Goal: Task Accomplishment & Management: Use online tool/utility

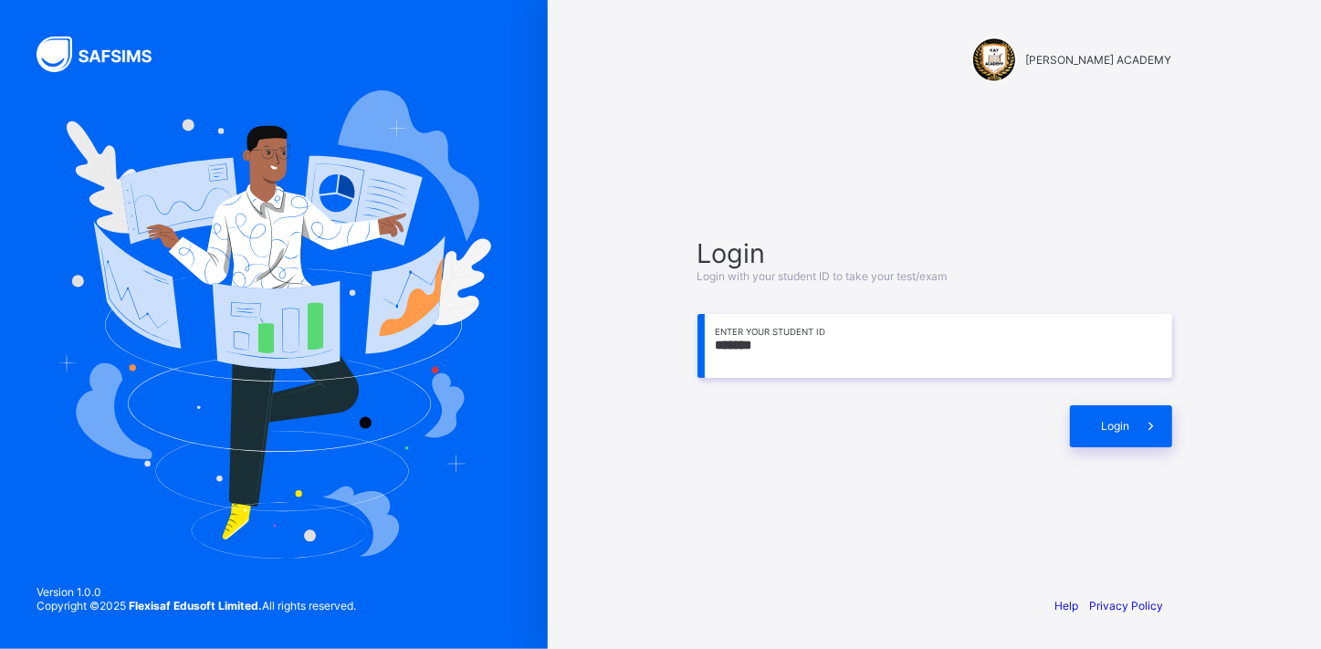
click at [886, 347] on input "*******" at bounding box center [934, 346] width 475 height 64
type input "**********"
click at [1098, 422] on div "Login" at bounding box center [1121, 426] width 102 height 42
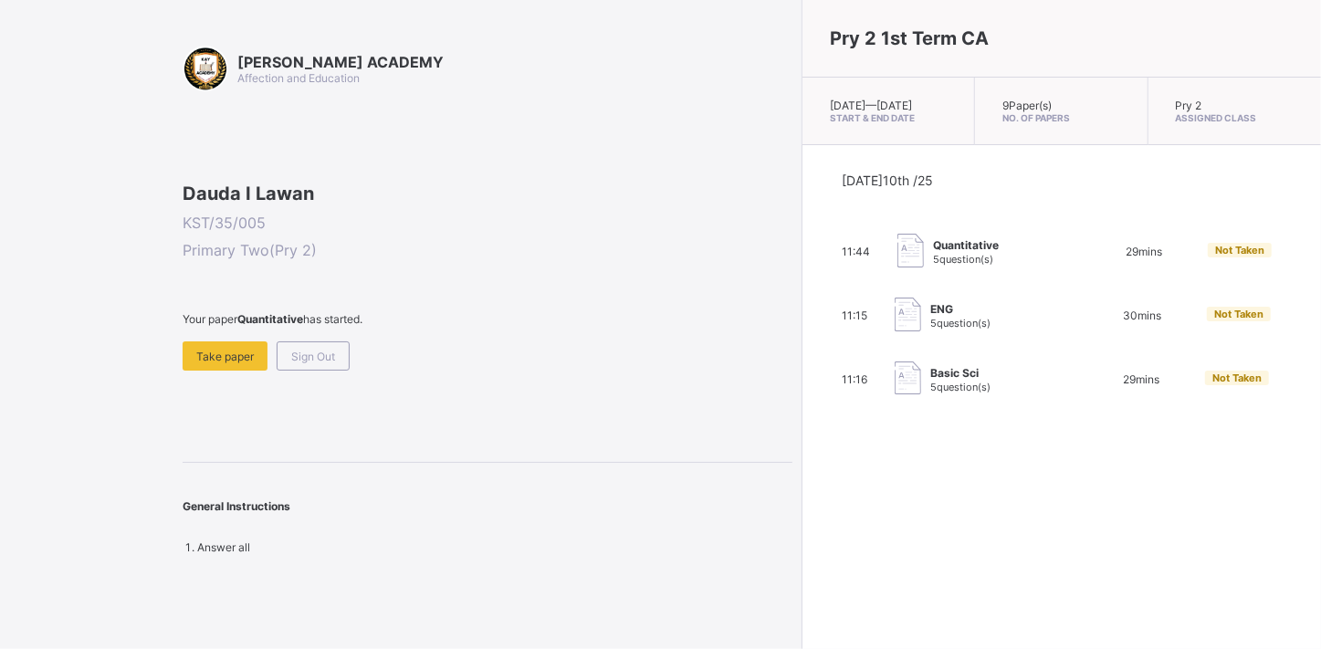
click at [439, 511] on div "[PERSON_NAME] ACADEMY Affection and Education Dauda I Lawan KST/35/005 Primary …" at bounding box center [488, 300] width 610 height 508
click at [239, 363] on span "Take paper" at bounding box center [224, 357] width 57 height 14
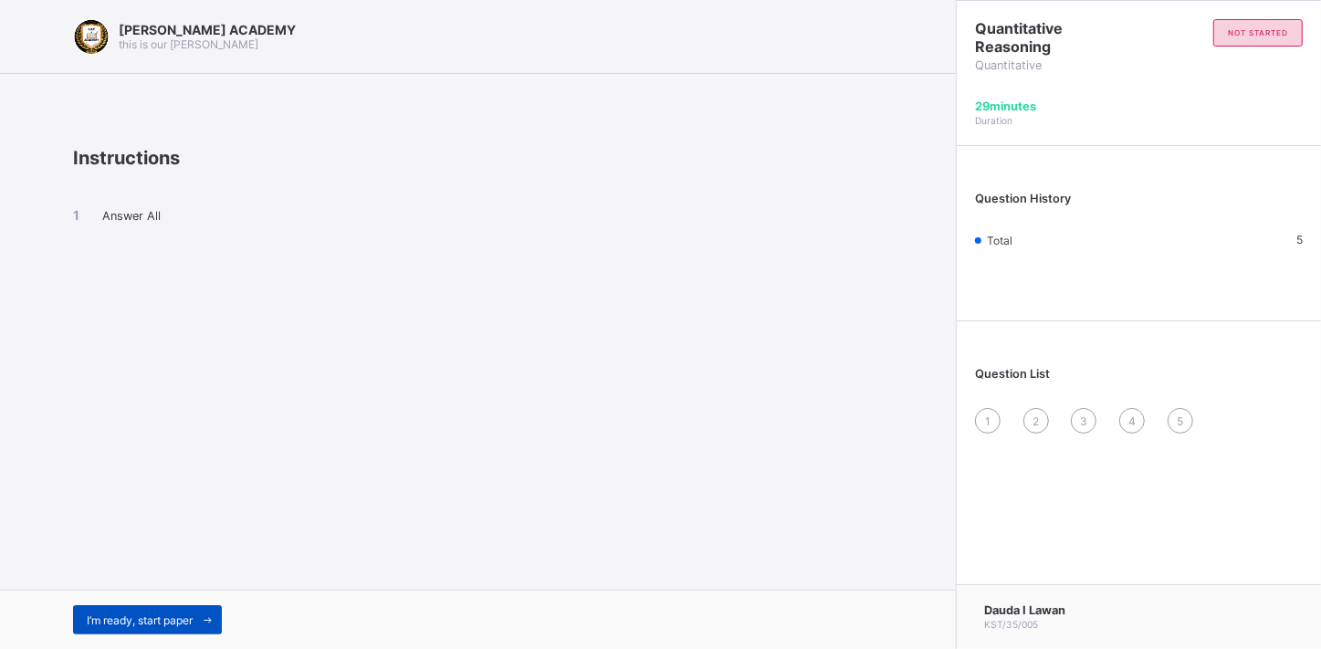
click at [141, 613] on span "I’m ready, start paper" at bounding box center [140, 620] width 106 height 14
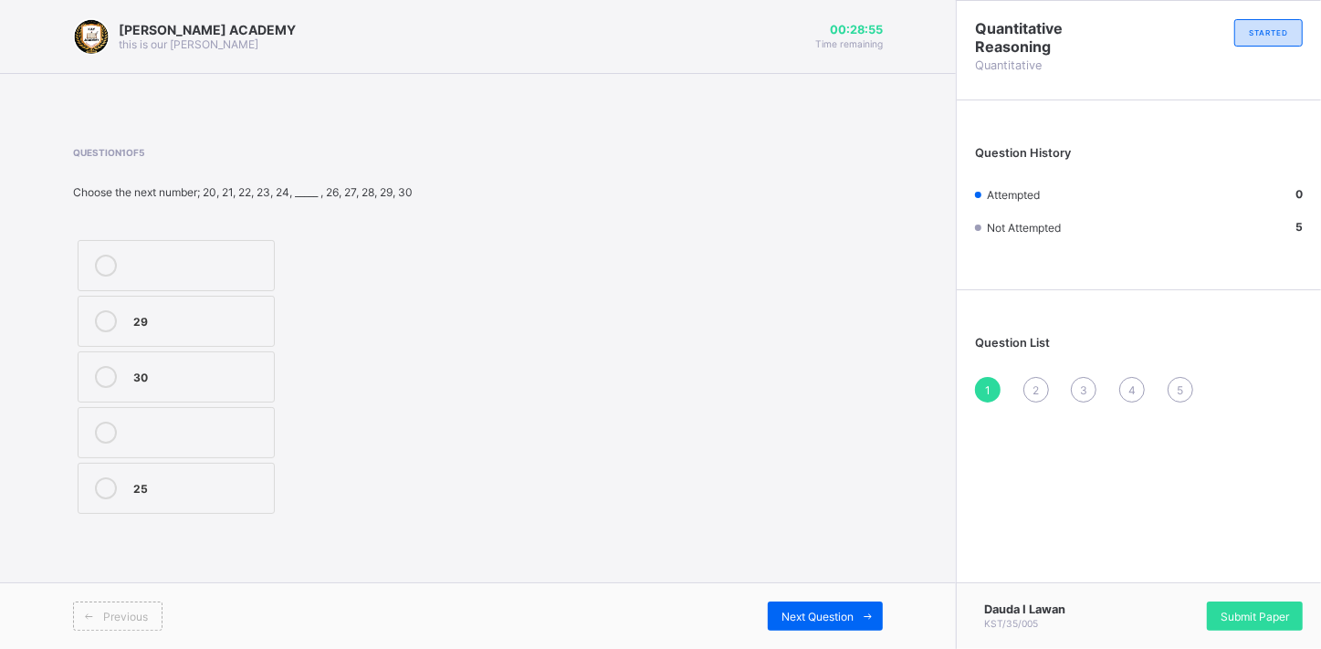
click at [226, 339] on label "29" at bounding box center [176, 321] width 197 height 51
click at [803, 622] on div "Next Question" at bounding box center [825, 615] width 115 height 29
click at [192, 372] on div "109" at bounding box center [205, 375] width 145 height 18
click at [819, 622] on span "Next Question" at bounding box center [817, 617] width 72 height 14
click at [237, 498] on label "21" at bounding box center [176, 488] width 197 height 51
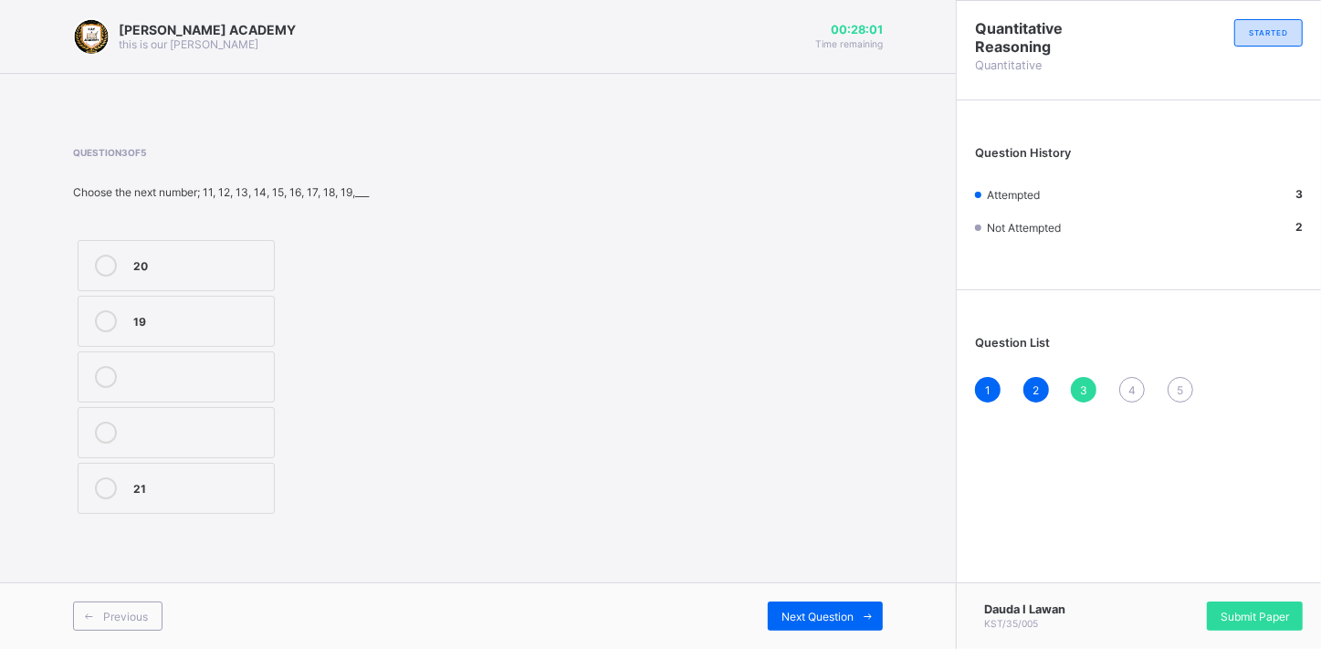
click at [826, 630] on div "Previous Next Question" at bounding box center [478, 615] width 956 height 67
click at [828, 624] on div "Next Question" at bounding box center [825, 615] width 115 height 29
click at [194, 504] on label "204" at bounding box center [188, 488] width 221 height 51
click at [820, 621] on span "Next Question" at bounding box center [817, 617] width 72 height 14
click at [208, 258] on div "100" at bounding box center [198, 264] width 131 height 18
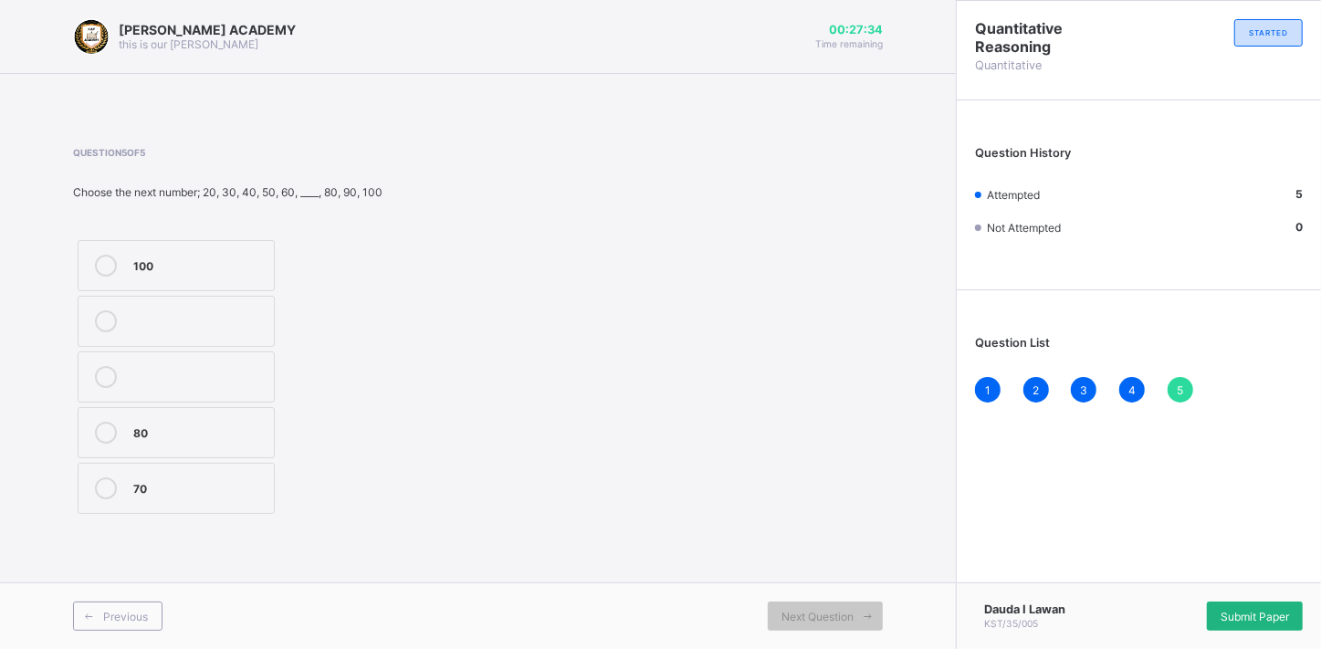
click at [1236, 614] on span "Submit Paper" at bounding box center [1254, 617] width 68 height 14
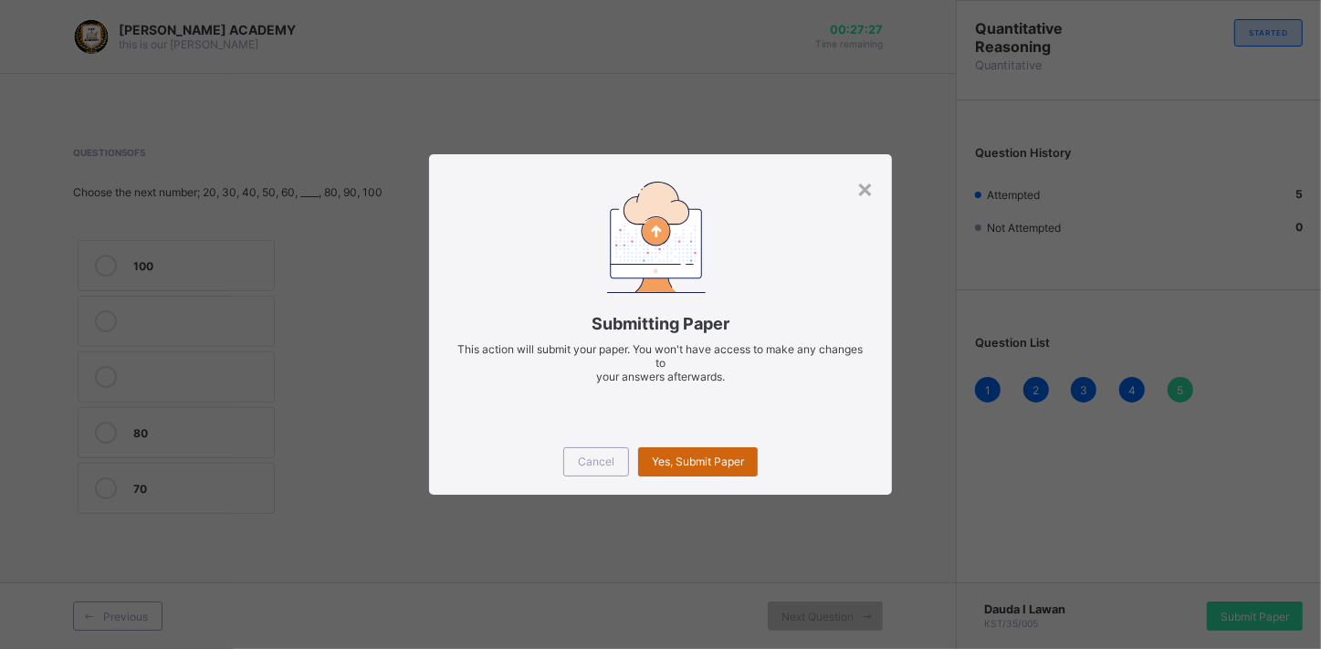
click at [725, 458] on span "Yes, Submit Paper" at bounding box center [698, 461] width 92 height 14
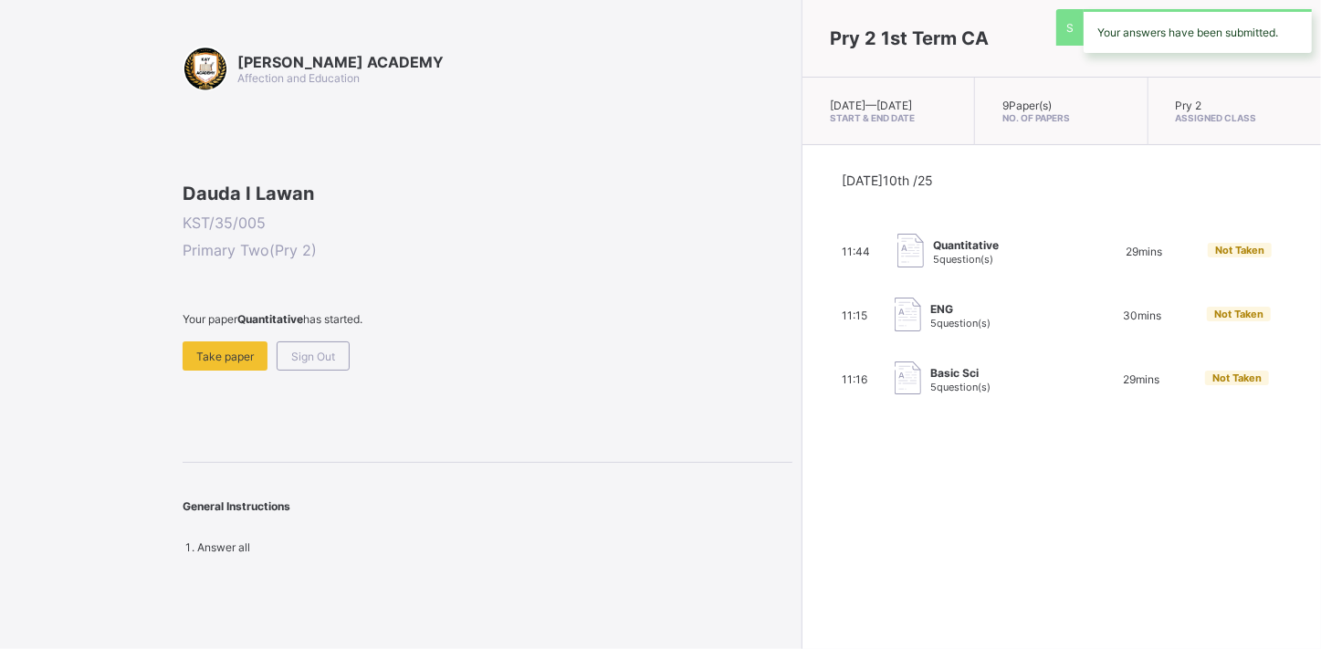
click at [801, 458] on div "Pry 2 1st Term CA [DATE] — [DATE] Start & End Date 9 Paper(s) No. of Papers Pry…" at bounding box center [1060, 324] width 519 height 649
drag, startPoint x: 725, startPoint y: 458, endPoint x: 752, endPoint y: 449, distance: 28.9
click at [801, 449] on div "Pry 2 1st Term CA [DATE] — [DATE] Start & End Date 9 Paper(s) No. of Papers Pry…" at bounding box center [1060, 324] width 519 height 649
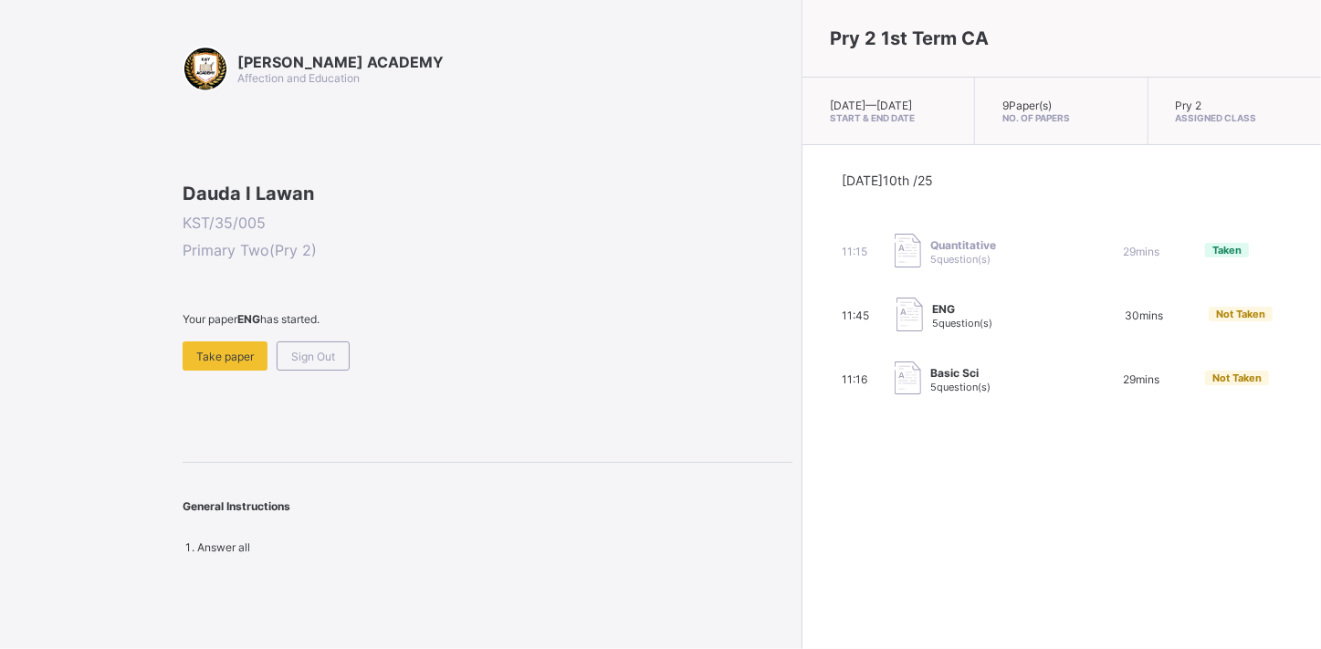
click at [801, 449] on div "Pry 2 1st Term CA [DATE] — [DATE] Start & End Date 9 Paper(s) No. of Papers Pry…" at bounding box center [1060, 324] width 519 height 649
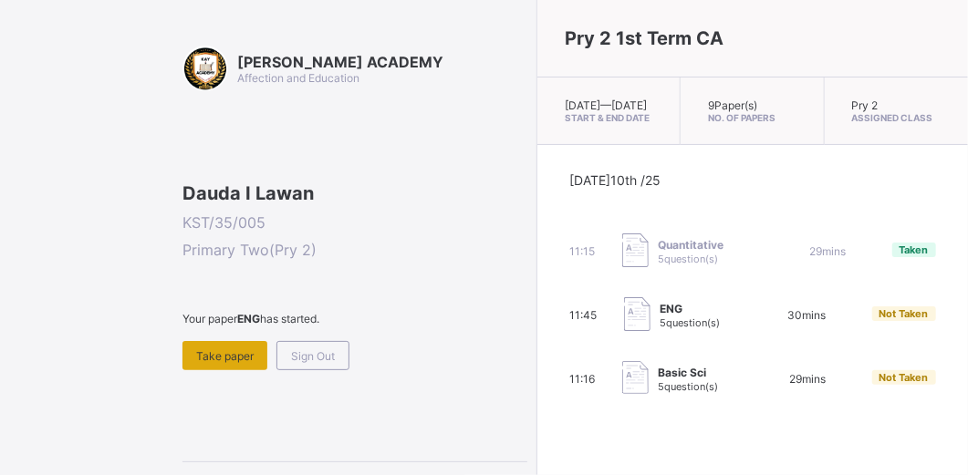
click at [228, 363] on span "Take paper" at bounding box center [224, 357] width 57 height 14
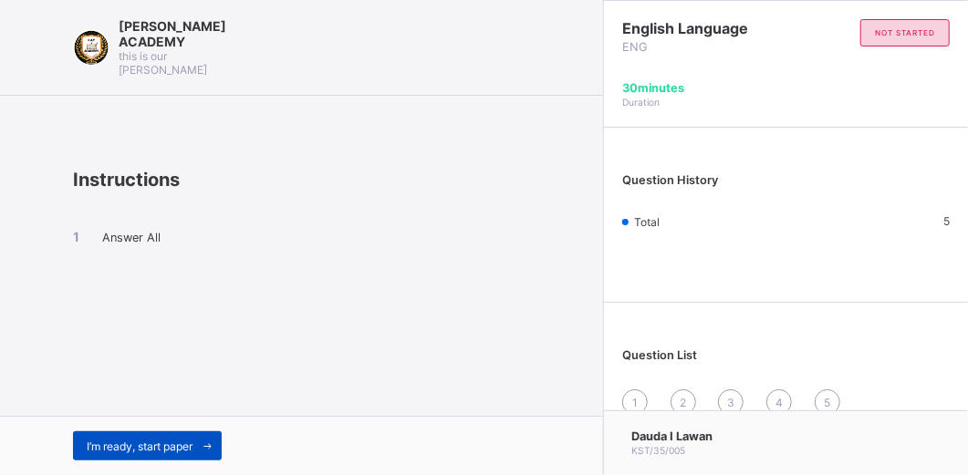
click at [168, 444] on span "I’m ready, start paper" at bounding box center [140, 447] width 106 height 14
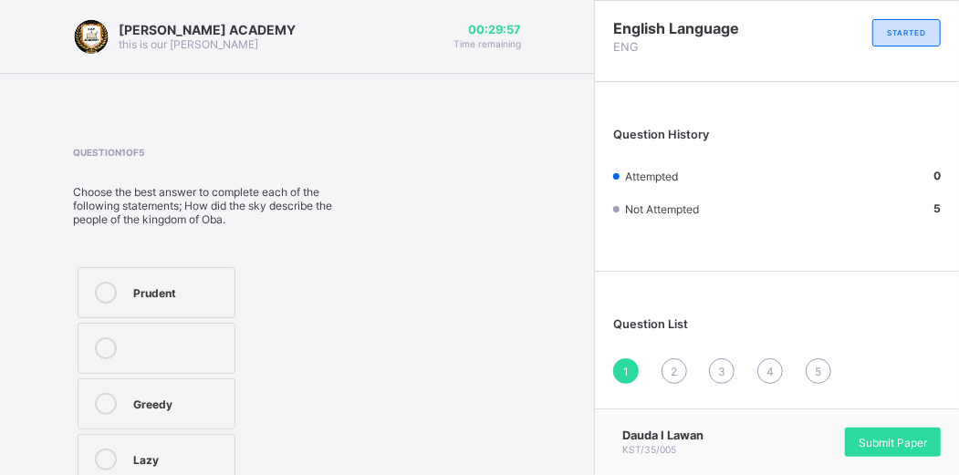
click at [393, 361] on div "Question 1 of 5 Choose the best answer to complete each of the following statem…" at bounding box center [297, 346] width 448 height 399
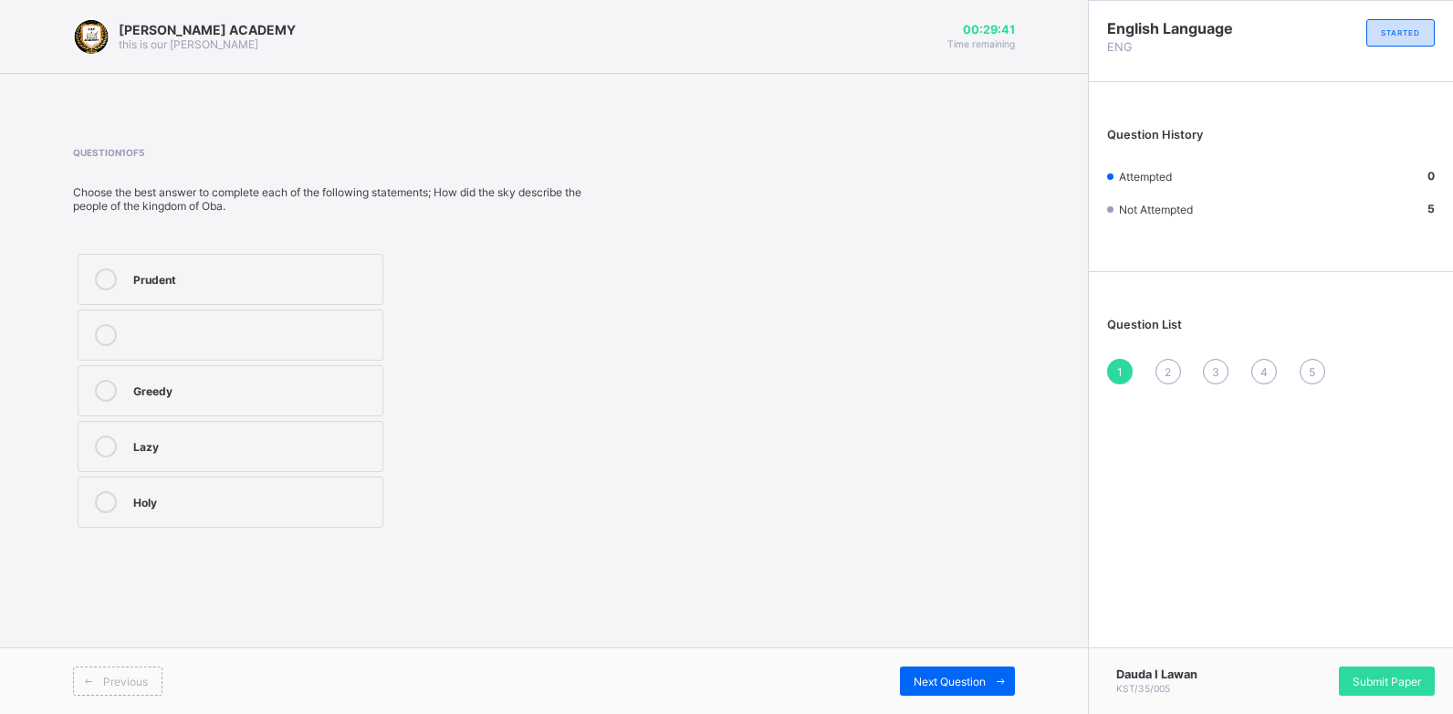
click at [710, 372] on div "Question 1 of 5 Choose the best answer to complete each of the following statem…" at bounding box center [544, 339] width 942 height 385
click at [360, 263] on label "Prudent" at bounding box center [231, 279] width 306 height 51
click at [914, 648] on span "Next Question" at bounding box center [950, 681] width 72 height 14
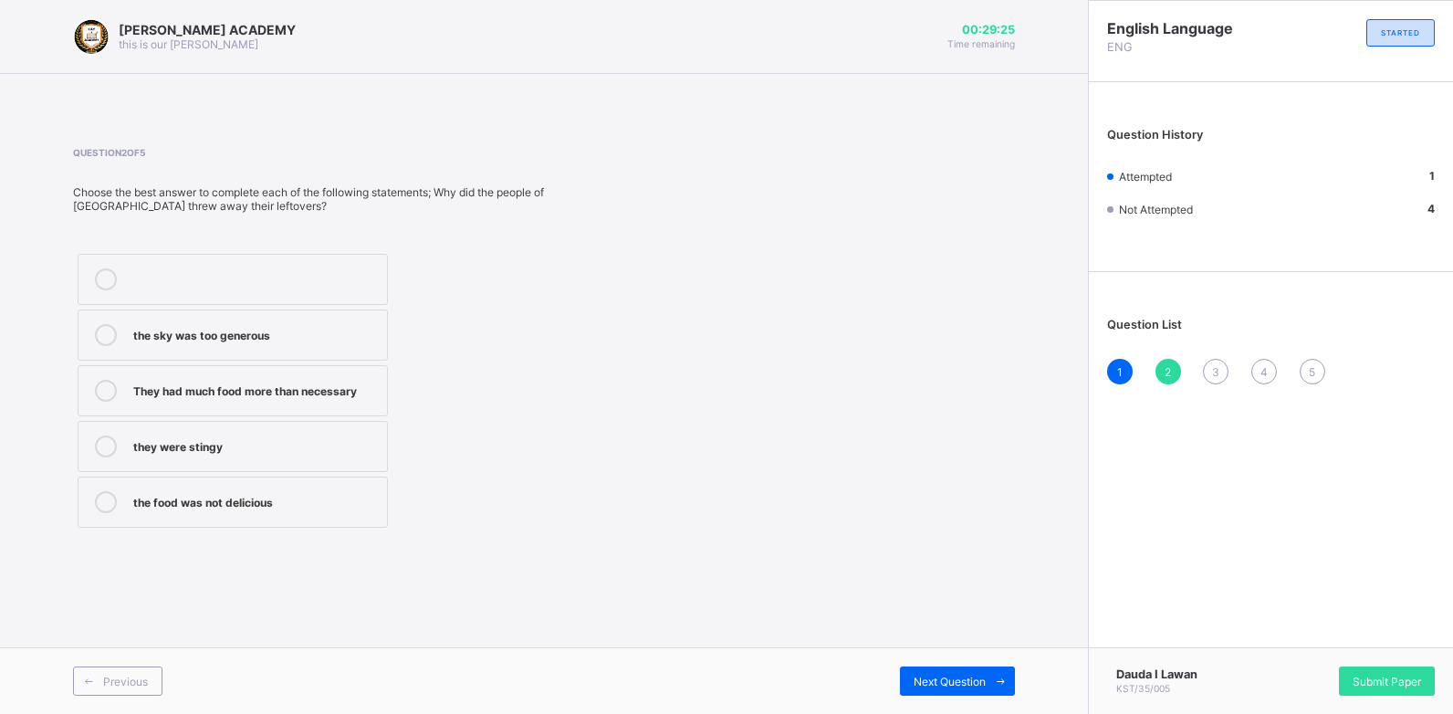
click at [281, 403] on label "They had much food more than necessary" at bounding box center [233, 390] width 310 height 51
click at [965, 648] on span "Next Question" at bounding box center [950, 681] width 72 height 14
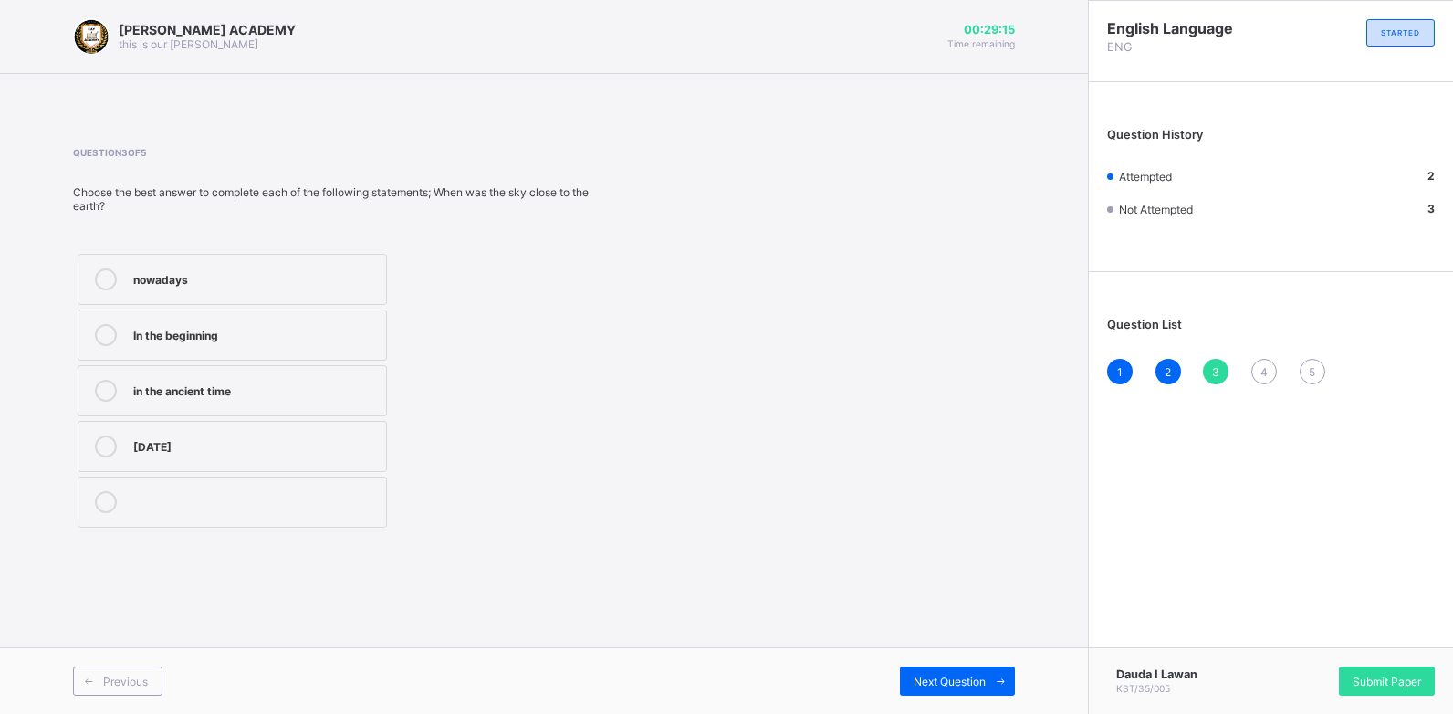
click at [296, 393] on div "in the ancient time" at bounding box center [255, 389] width 244 height 18
click at [951, 648] on div "Next Question" at bounding box center [957, 680] width 115 height 29
click at [951, 648] on span "Next Question" at bounding box center [950, 681] width 72 height 14
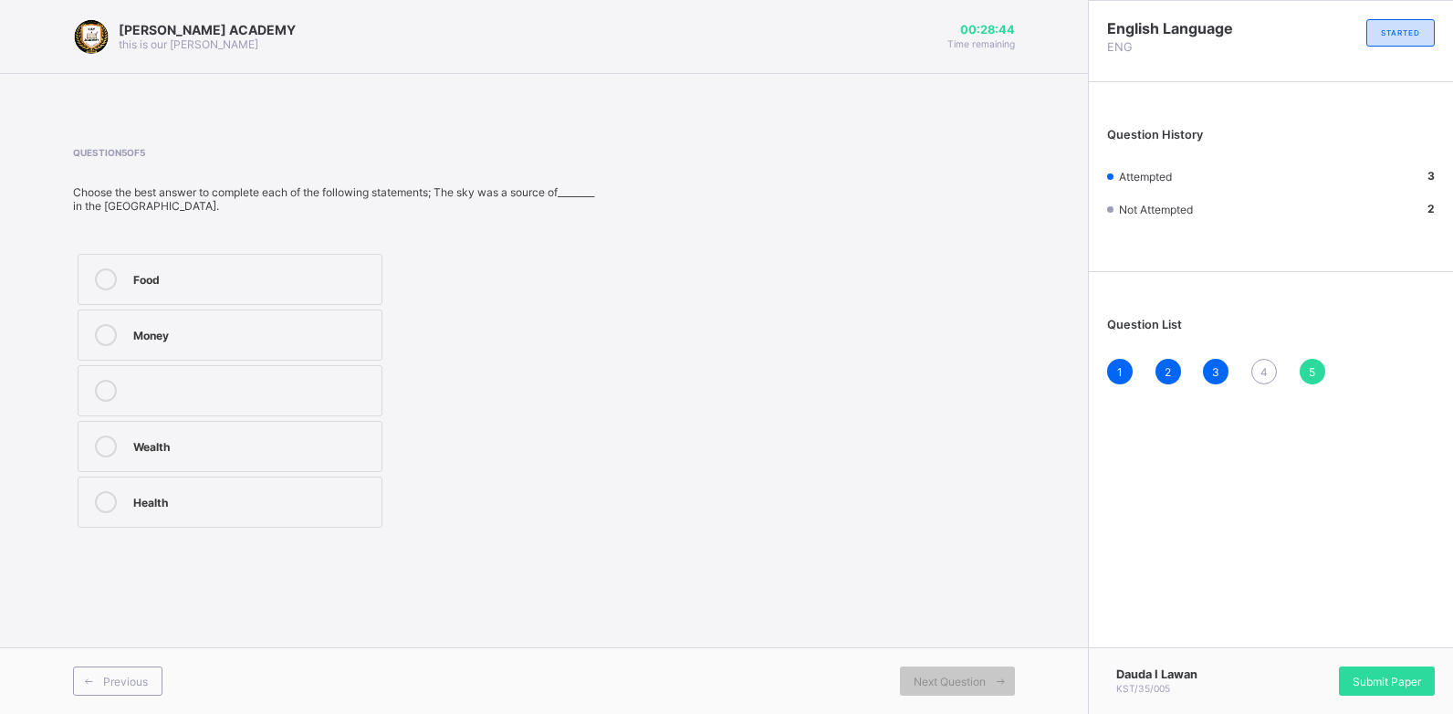
click at [163, 321] on label "Money" at bounding box center [230, 334] width 305 height 51
click at [1259, 369] on div "4" at bounding box center [1264, 372] width 26 height 26
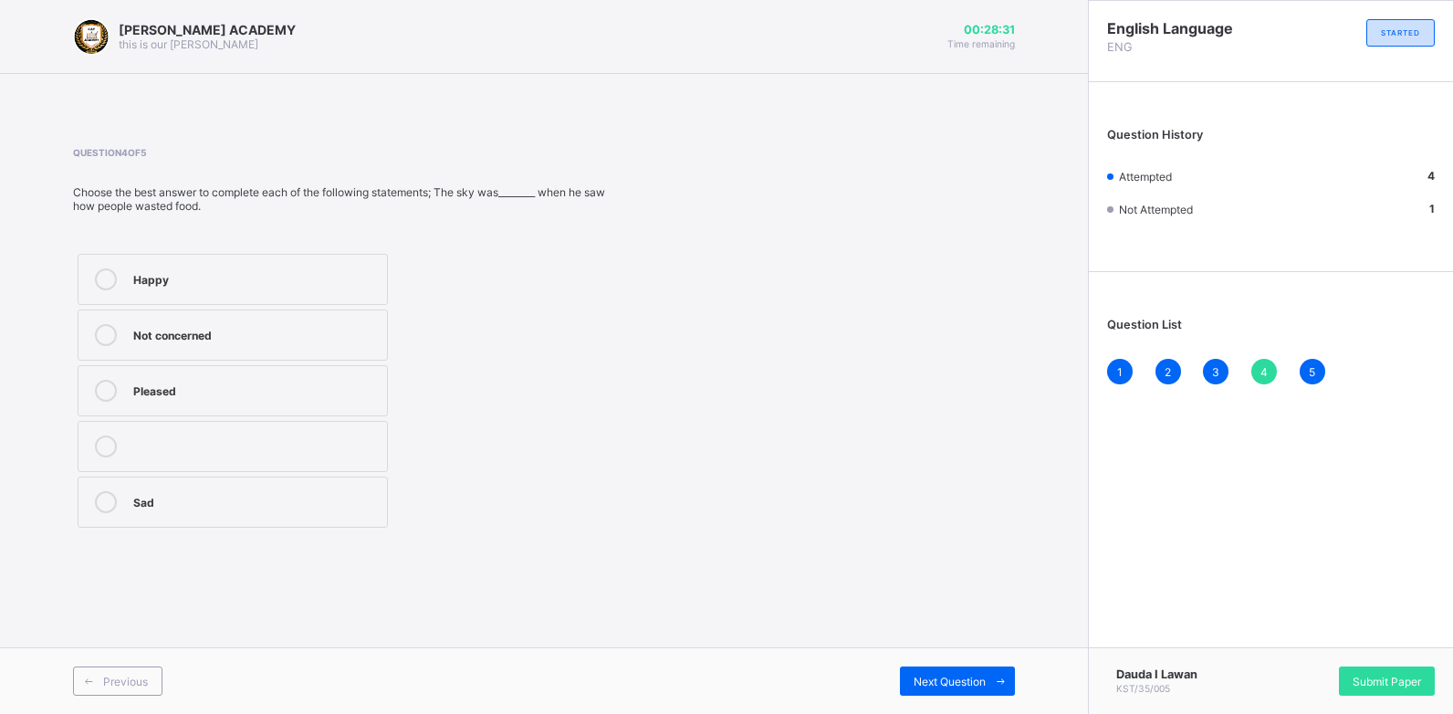
click at [1259, 369] on div "4" at bounding box center [1264, 372] width 26 height 26
click at [174, 390] on div "Pleased" at bounding box center [255, 389] width 245 height 18
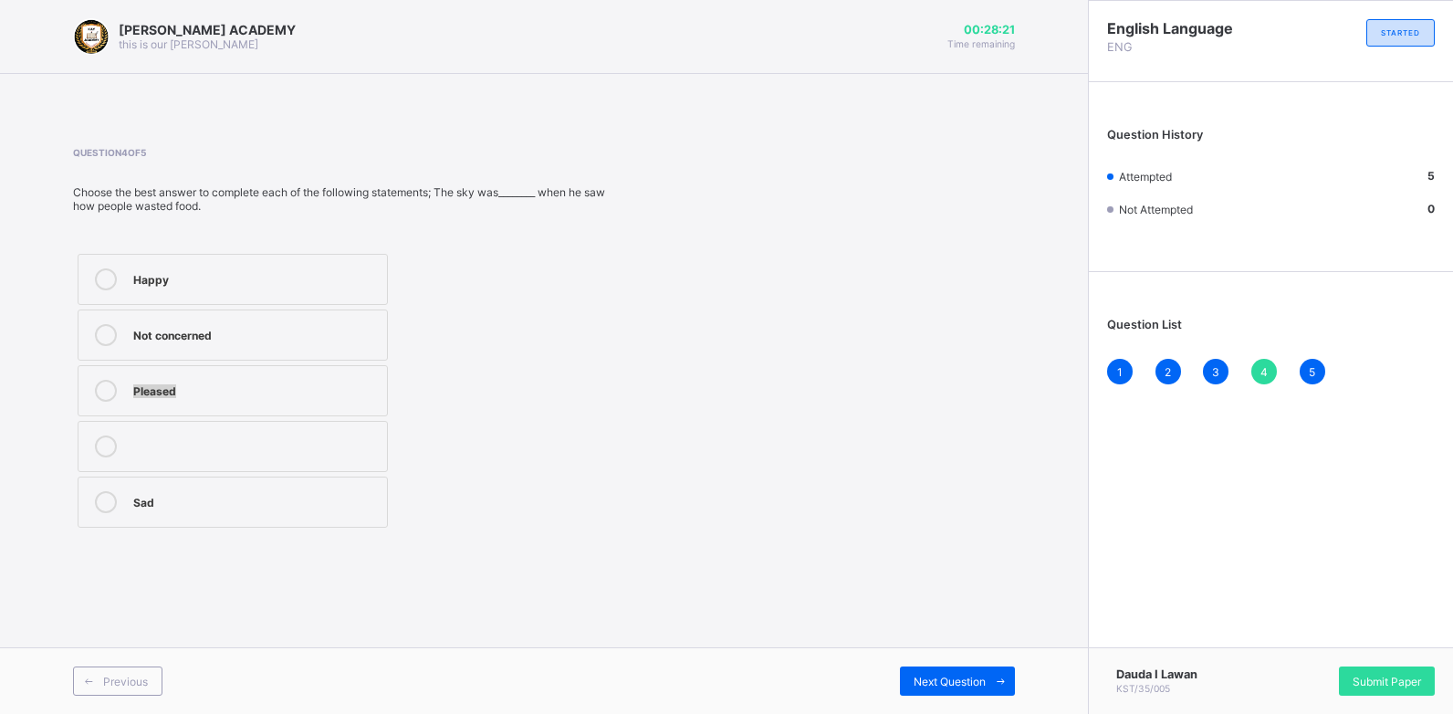
click at [174, 390] on div "Pleased" at bounding box center [255, 389] width 245 height 18
click at [936, 648] on span "Next Question" at bounding box center [950, 681] width 72 height 14
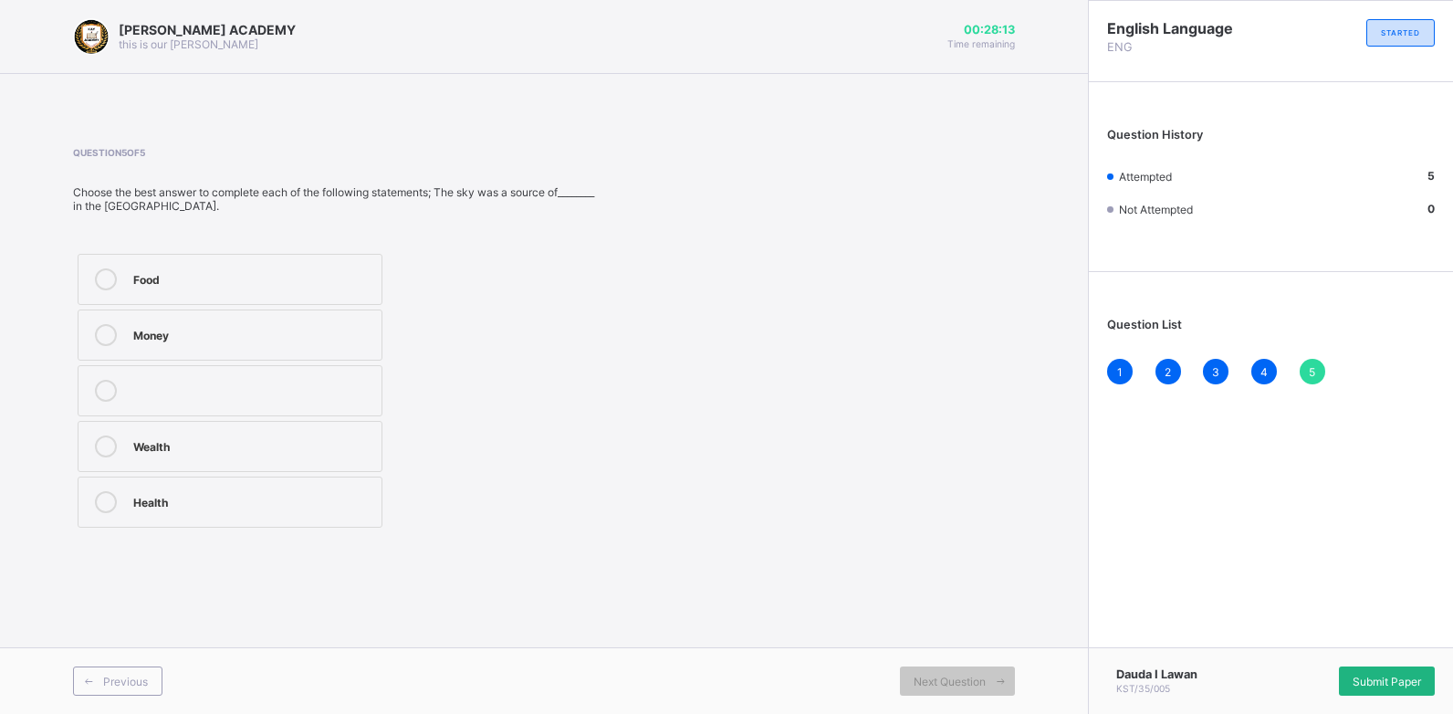
click at [1320, 648] on span "Submit Paper" at bounding box center [1387, 681] width 68 height 14
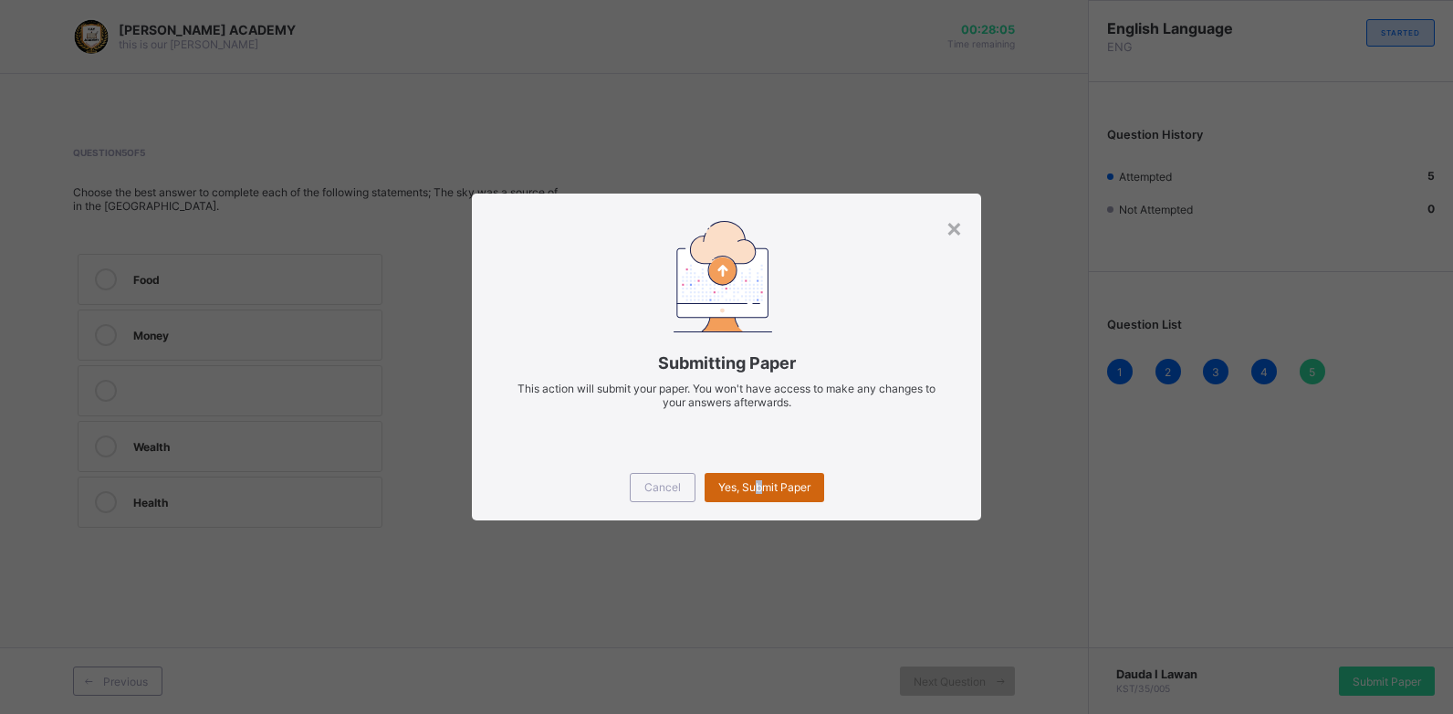
drag, startPoint x: 752, startPoint y: 473, endPoint x: 759, endPoint y: 479, distance: 9.7
click at [759, 479] on div "Yes, Submit Paper" at bounding box center [765, 487] width 120 height 29
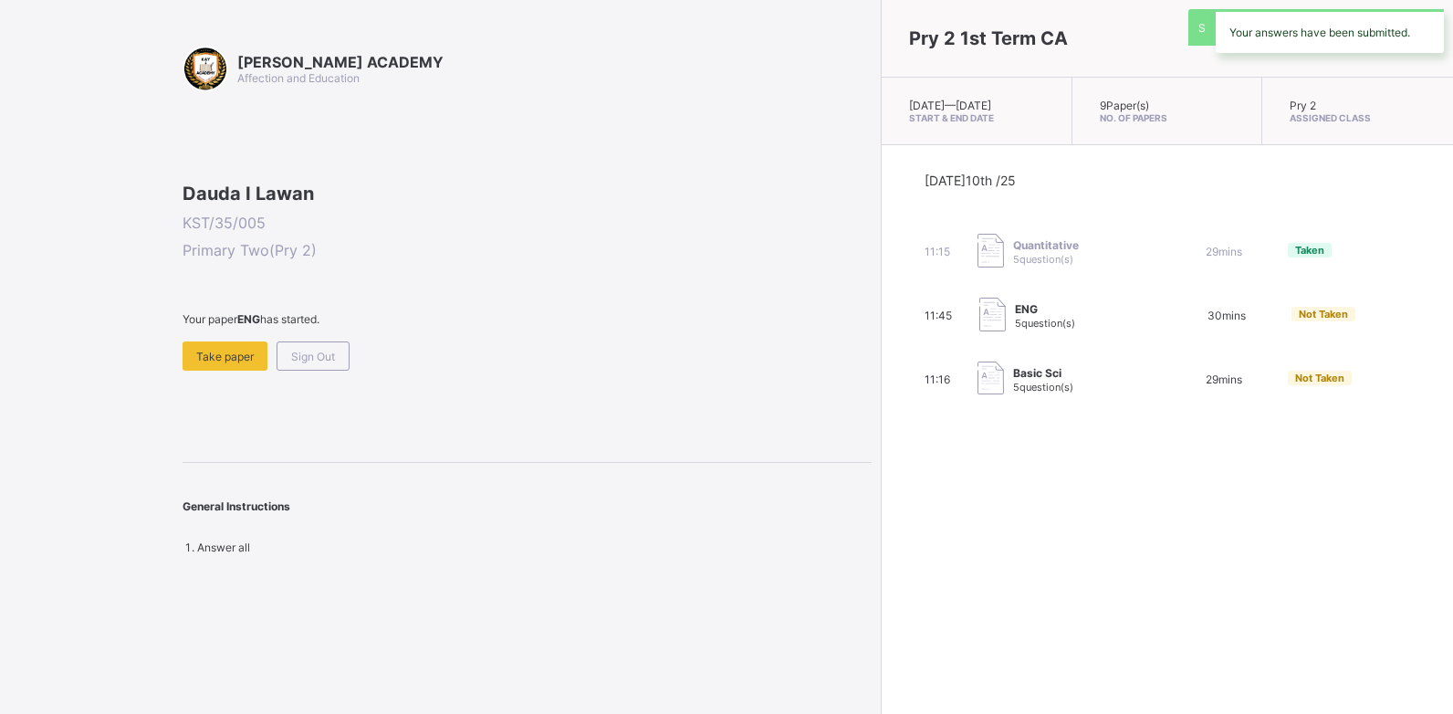
click at [881, 479] on div "Pry 2 1st Term CA [DATE] — [DATE] Start & End Date 9 Paper(s) No. of Papers Pry…" at bounding box center [1167, 357] width 572 height 714
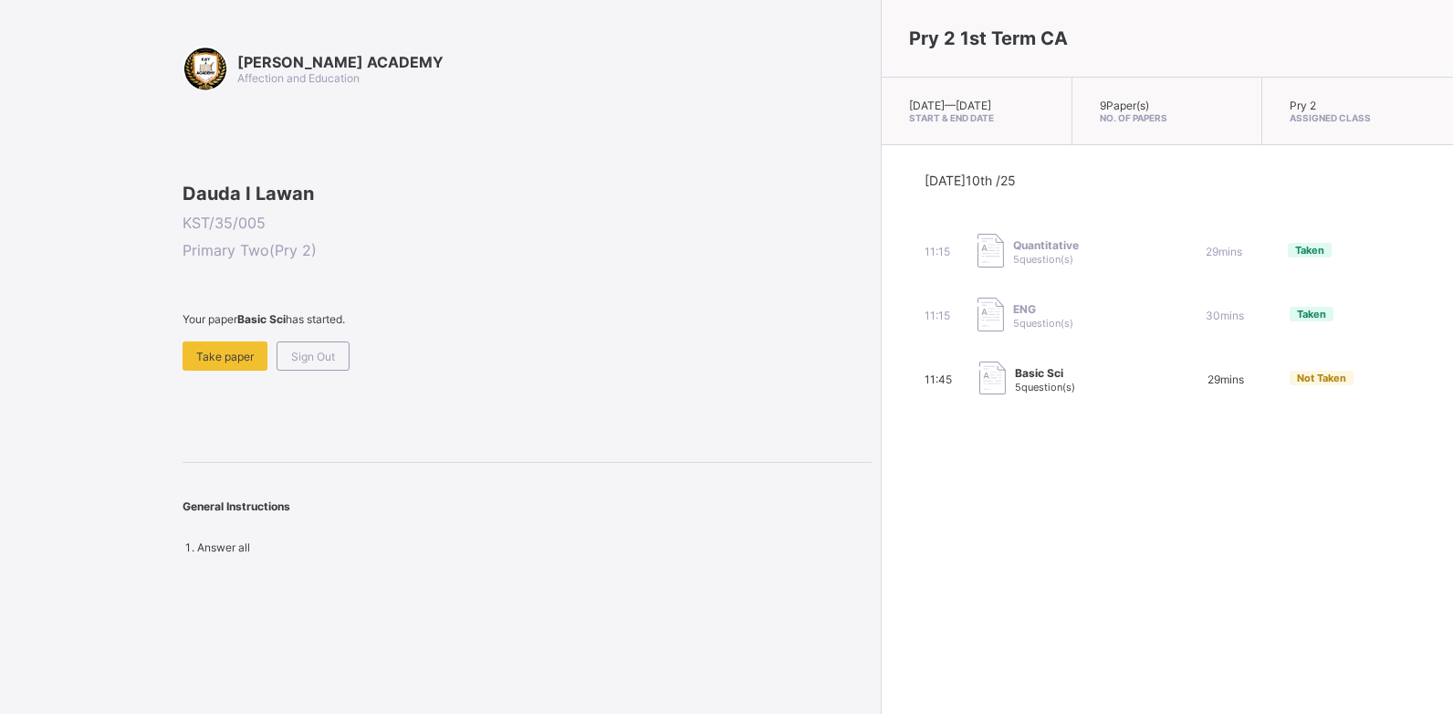
click at [979, 398] on div "Basic Sci 5 question(s)" at bounding box center [1070, 379] width 183 height 37
click at [211, 363] on span "Take paper" at bounding box center [224, 357] width 57 height 14
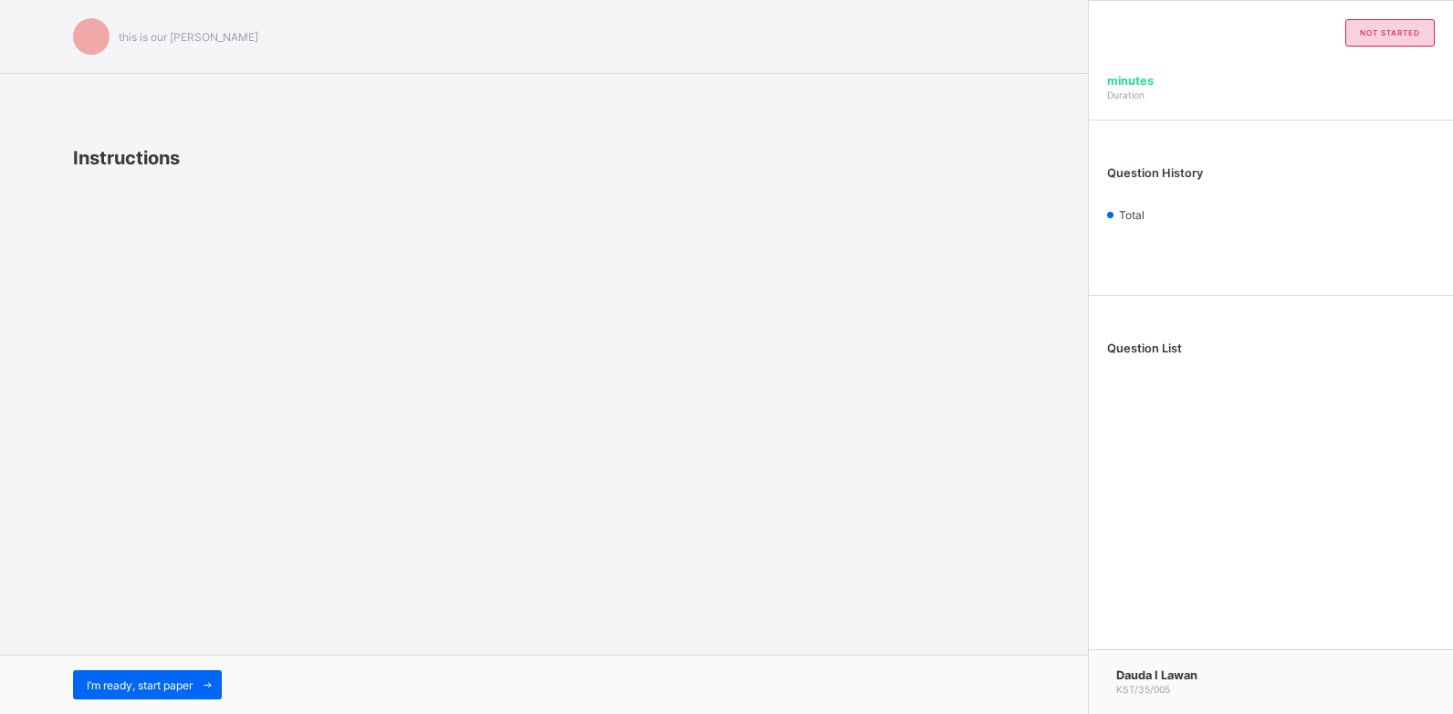
click at [211, 475] on div "this is our [PERSON_NAME] Instructions I’m ready, start paper" at bounding box center [544, 357] width 1088 height 714
click at [211, 475] on div "[PERSON_NAME] ACADEMY this is our [PERSON_NAME] Instructions I’m ready, start p…" at bounding box center [544, 357] width 1088 height 714
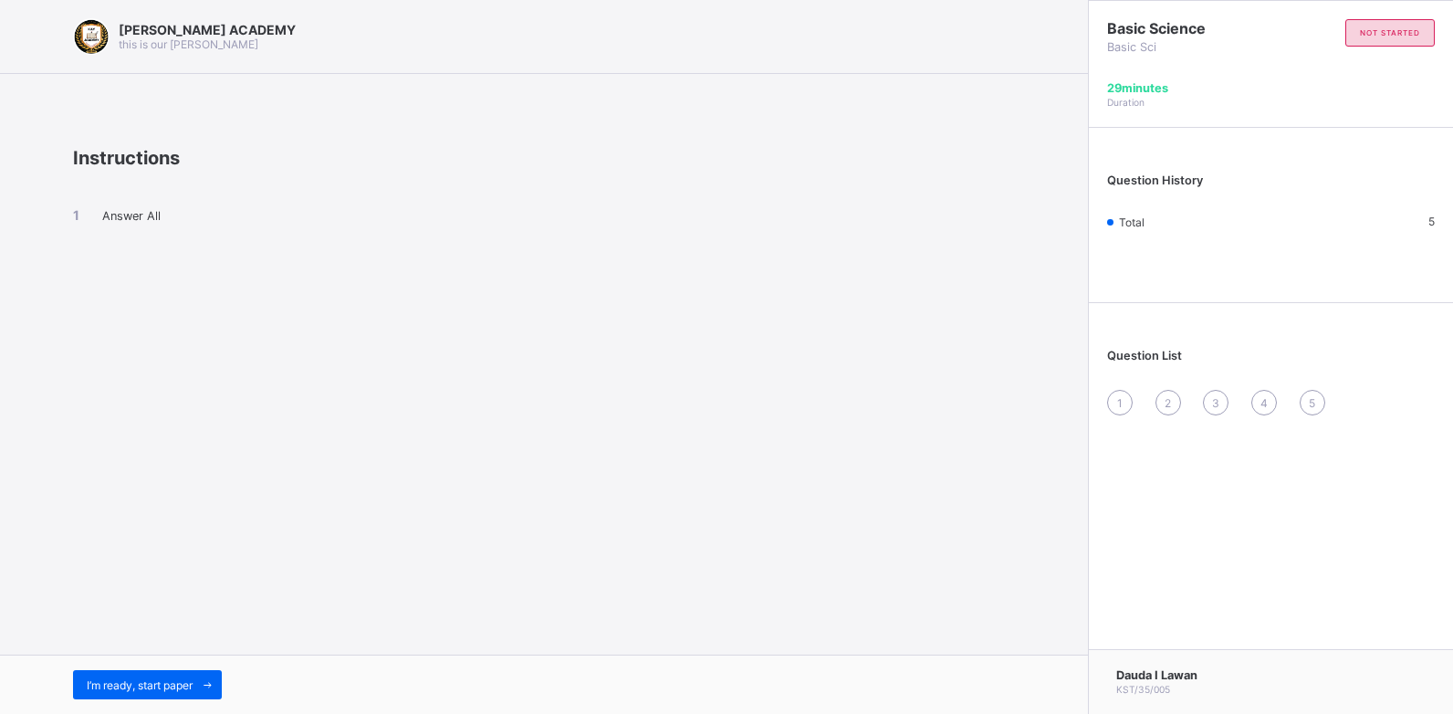
click at [159, 648] on div "I’m ready, start paper" at bounding box center [544, 683] width 1088 height 59
click at [163, 648] on span "I’m ready, start paper" at bounding box center [140, 685] width 106 height 14
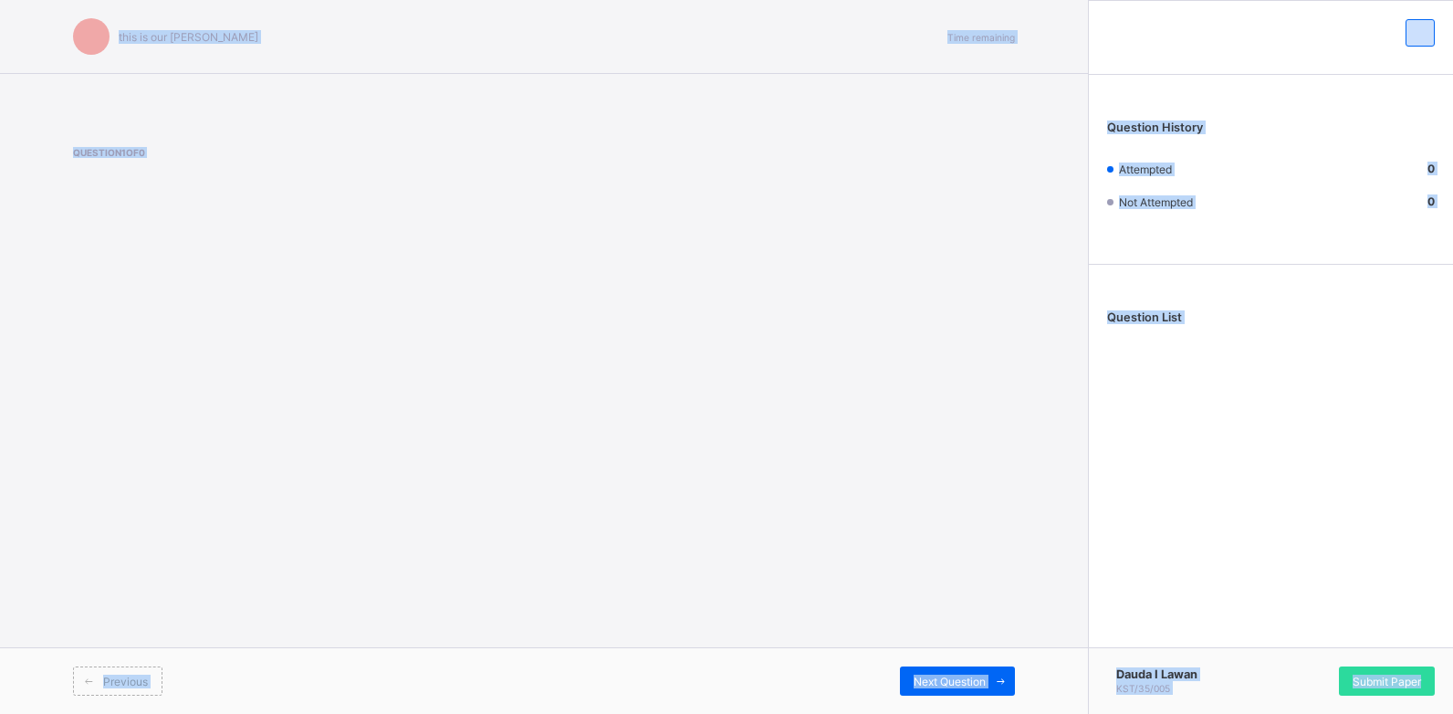
click at [163, 648] on div "Previous" at bounding box center [308, 680] width 471 height 29
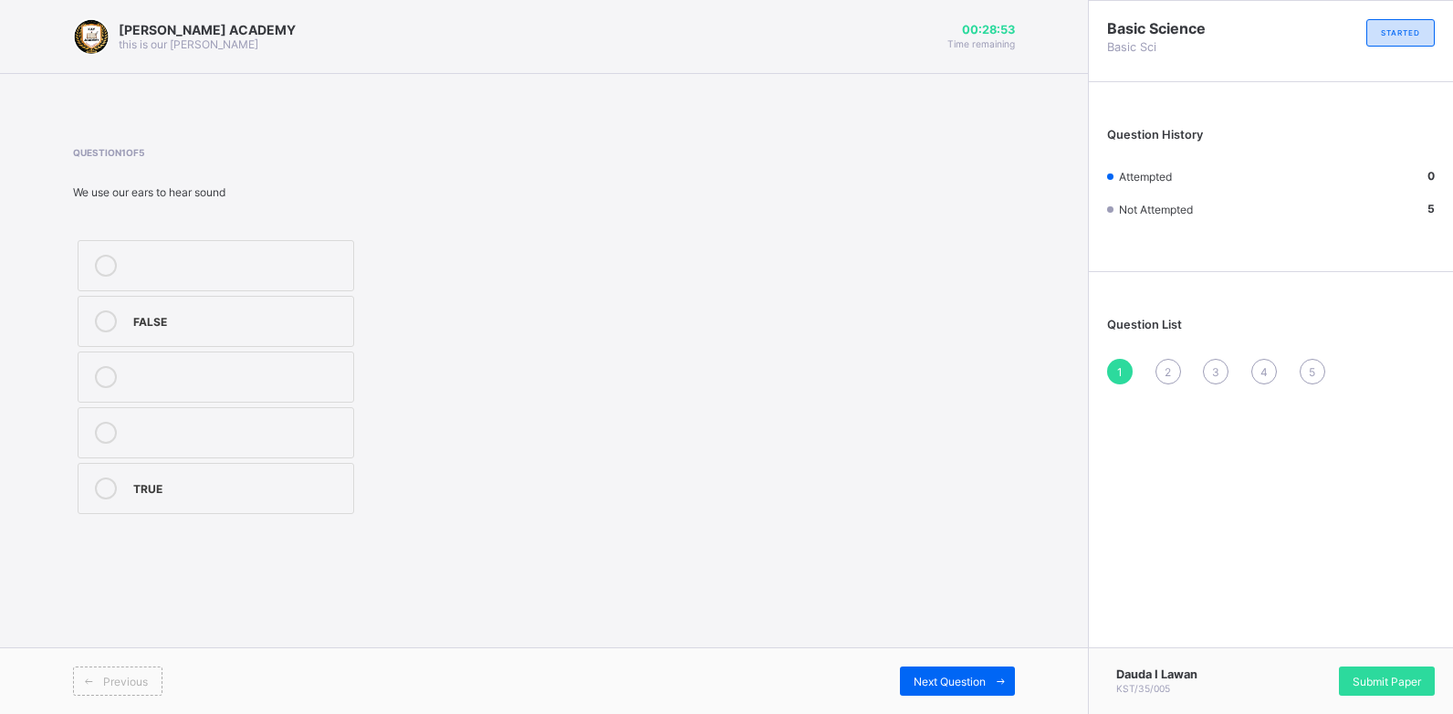
click at [200, 443] on div at bounding box center [238, 433] width 211 height 22
click at [997, 648] on span at bounding box center [1000, 680] width 29 height 29
click at [994, 648] on span at bounding box center [1000, 680] width 29 height 29
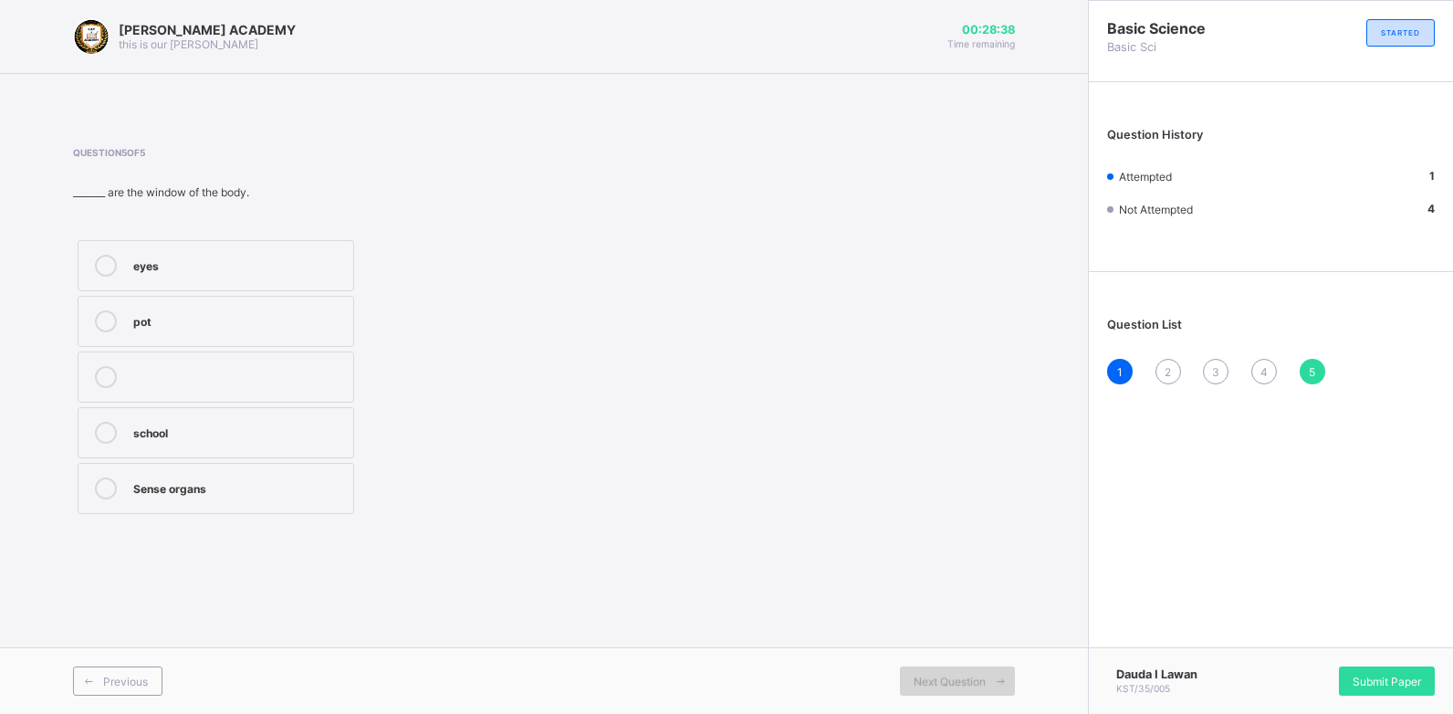
click at [994, 648] on span at bounding box center [1000, 680] width 29 height 29
click at [158, 400] on label at bounding box center [216, 376] width 277 height 51
click at [945, 648] on span "Next Question" at bounding box center [950, 681] width 72 height 14
click at [1176, 375] on div "2" at bounding box center [1168, 372] width 26 height 26
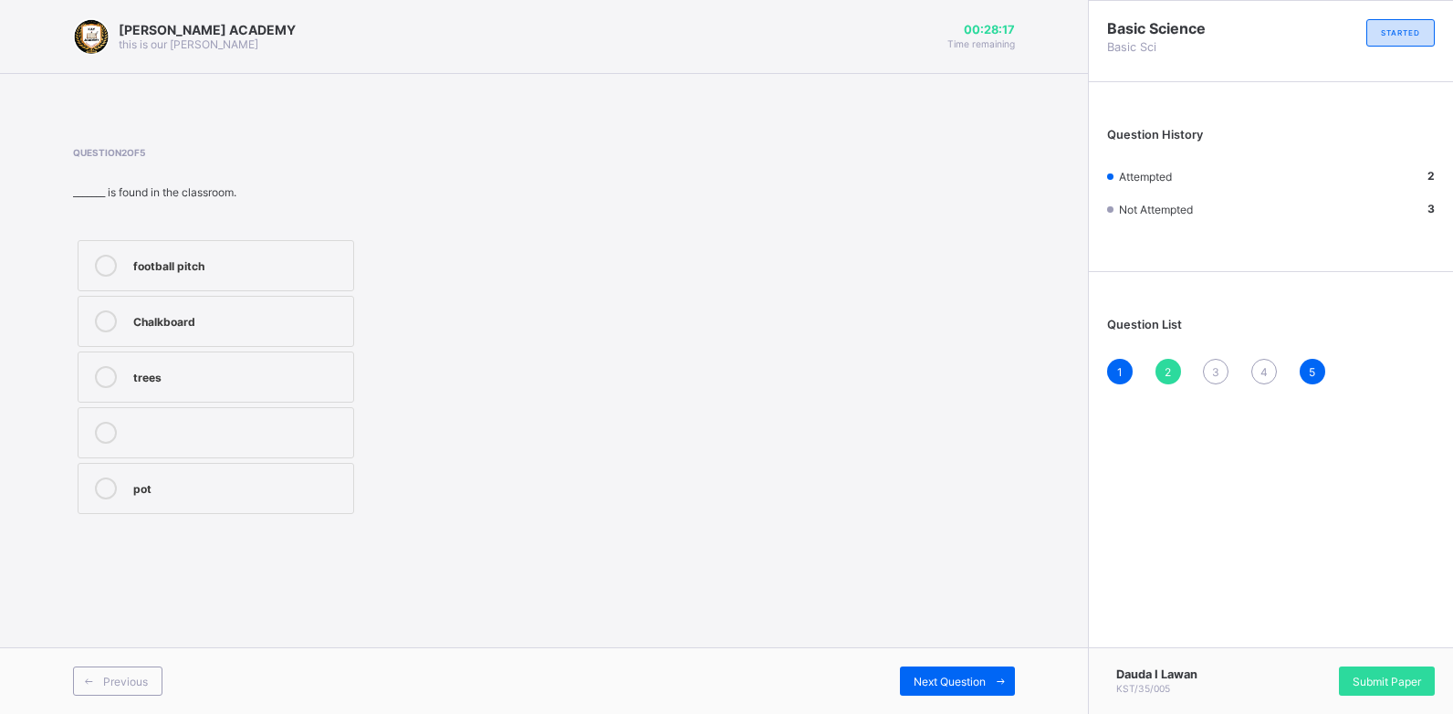
click at [165, 396] on label "trees" at bounding box center [216, 376] width 277 height 51
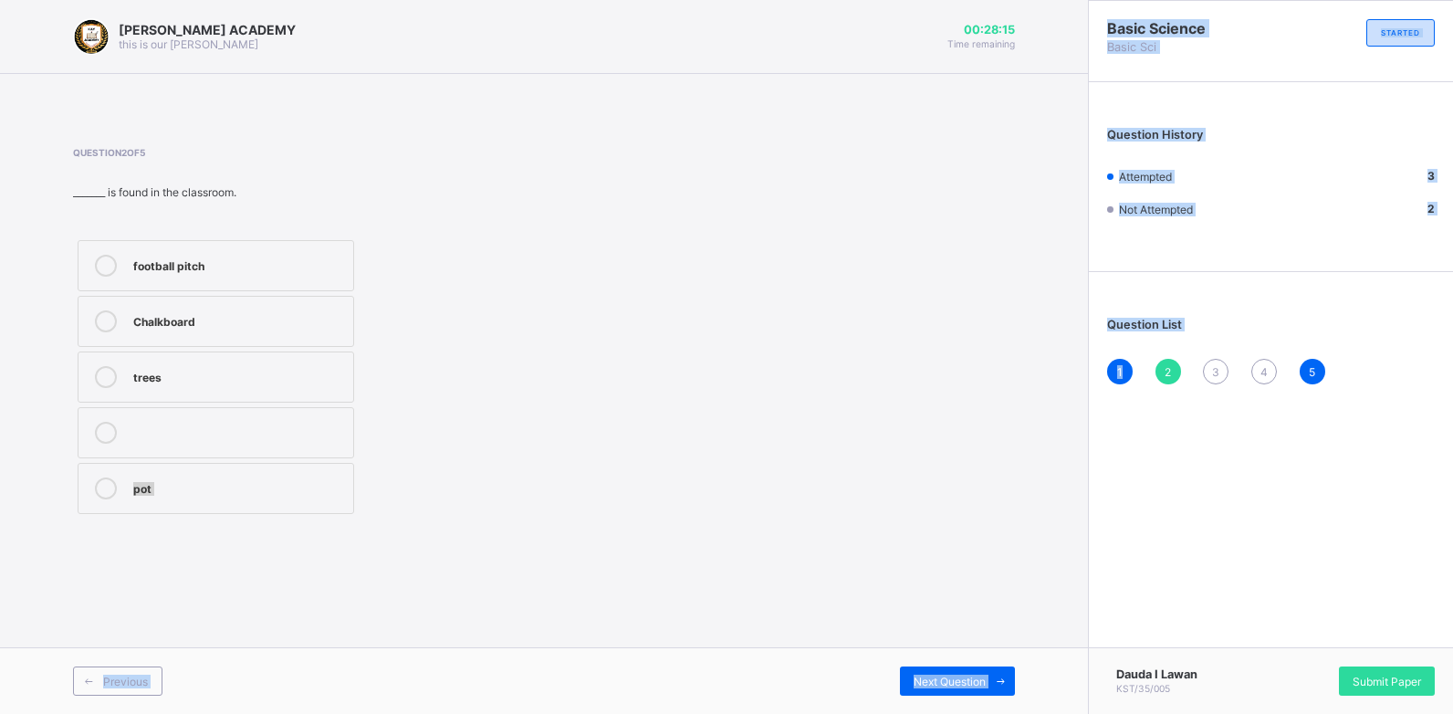
drag, startPoint x: 167, startPoint y: 395, endPoint x: 1142, endPoint y: 514, distance: 981.9
click at [1142, 514] on div "[PERSON_NAME] ACADEMY this is our [PERSON_NAME] 00:28:15 Time remaining Questio…" at bounding box center [726, 357] width 1453 height 714
click at [984, 648] on span "Next Question" at bounding box center [950, 681] width 72 height 14
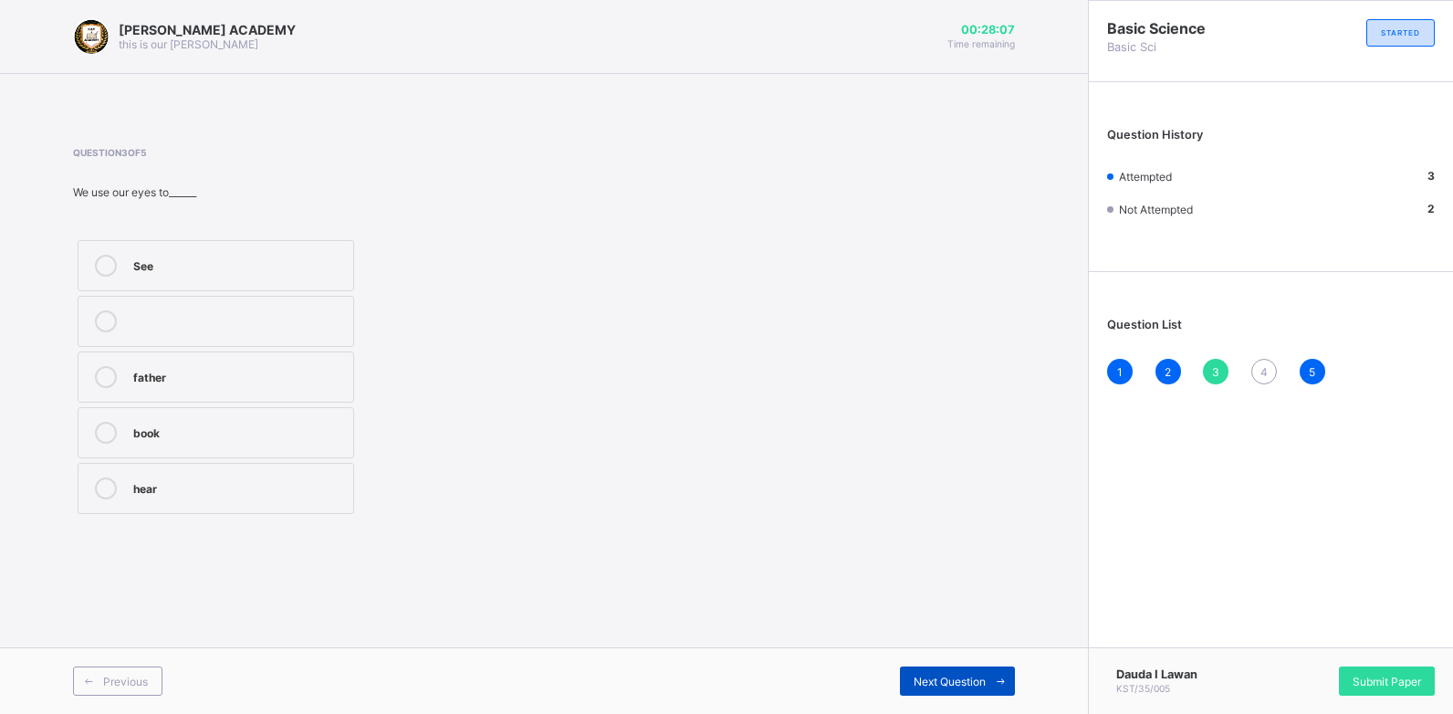
click at [984, 648] on span "Next Question" at bounding box center [950, 681] width 72 height 14
click at [204, 279] on label "4" at bounding box center [216, 265] width 277 height 51
click at [216, 345] on label "5" at bounding box center [216, 321] width 277 height 51
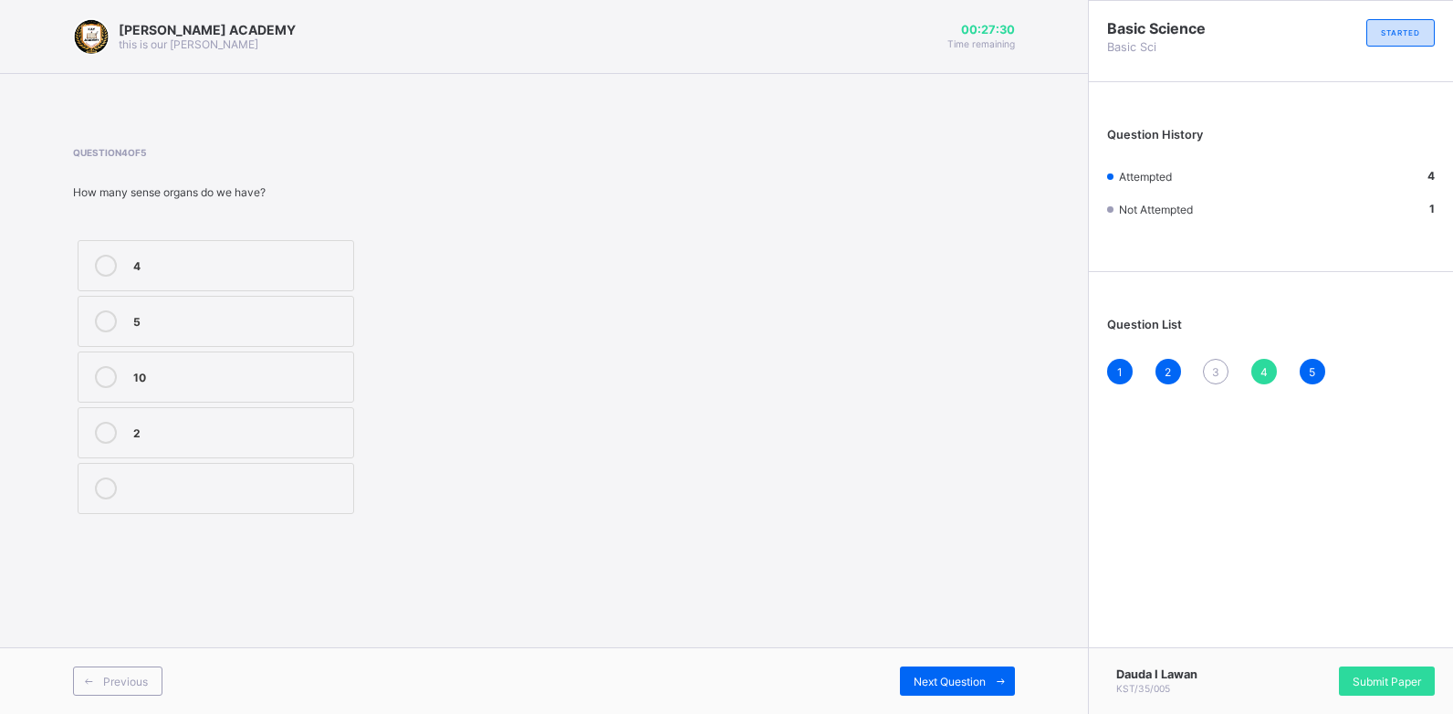
click at [216, 345] on label "5" at bounding box center [216, 321] width 277 height 51
click at [932, 648] on div "Next Question" at bounding box center [957, 680] width 115 height 29
click at [297, 392] on label at bounding box center [216, 376] width 277 height 51
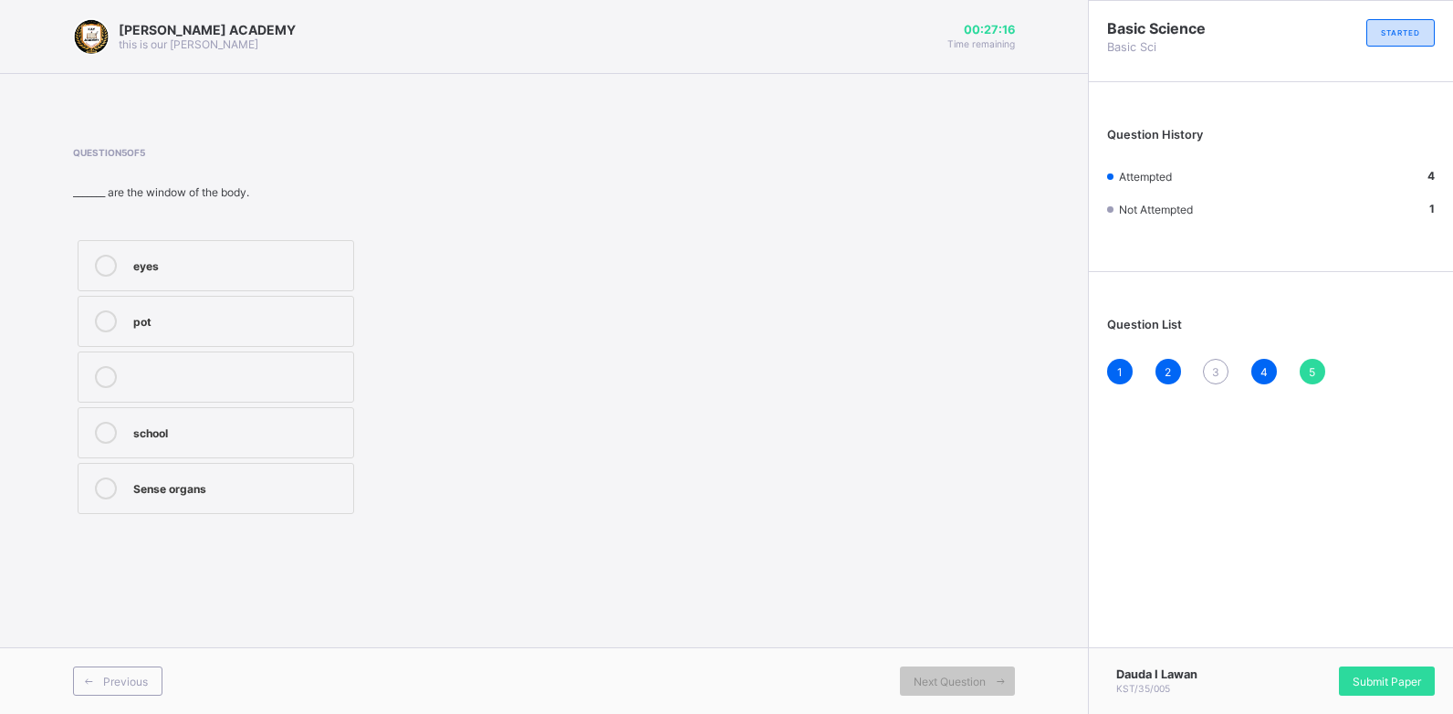
click at [297, 392] on label at bounding box center [216, 376] width 277 height 51
click at [951, 648] on span "Next Question" at bounding box center [950, 681] width 72 height 14
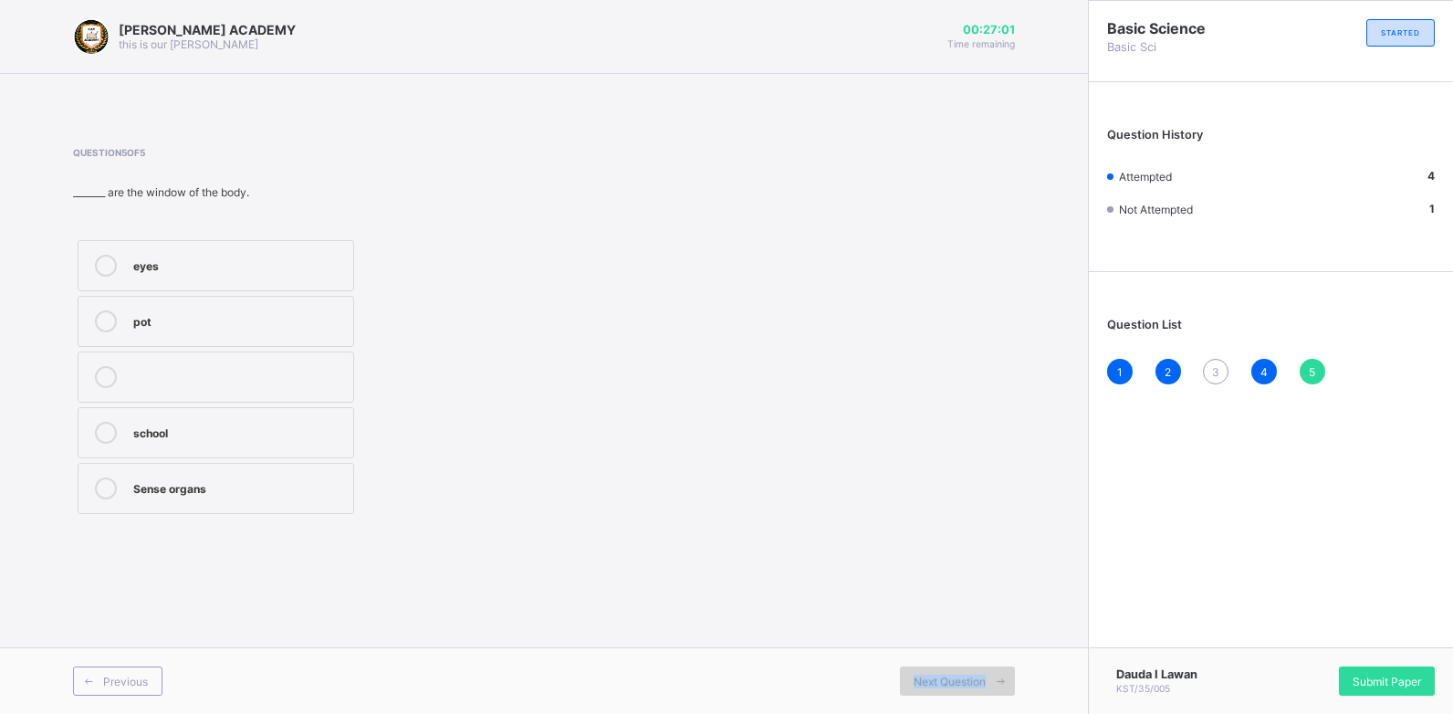
click at [951, 648] on span "Next Question" at bounding box center [950, 681] width 72 height 14
drag, startPoint x: 951, startPoint y: 686, endPoint x: 951, endPoint y: 671, distance: 15.5
click at [951, 648] on div "Next Question" at bounding box center [957, 680] width 115 height 29
click at [1320, 648] on span "Submit Paper" at bounding box center [1387, 681] width 68 height 14
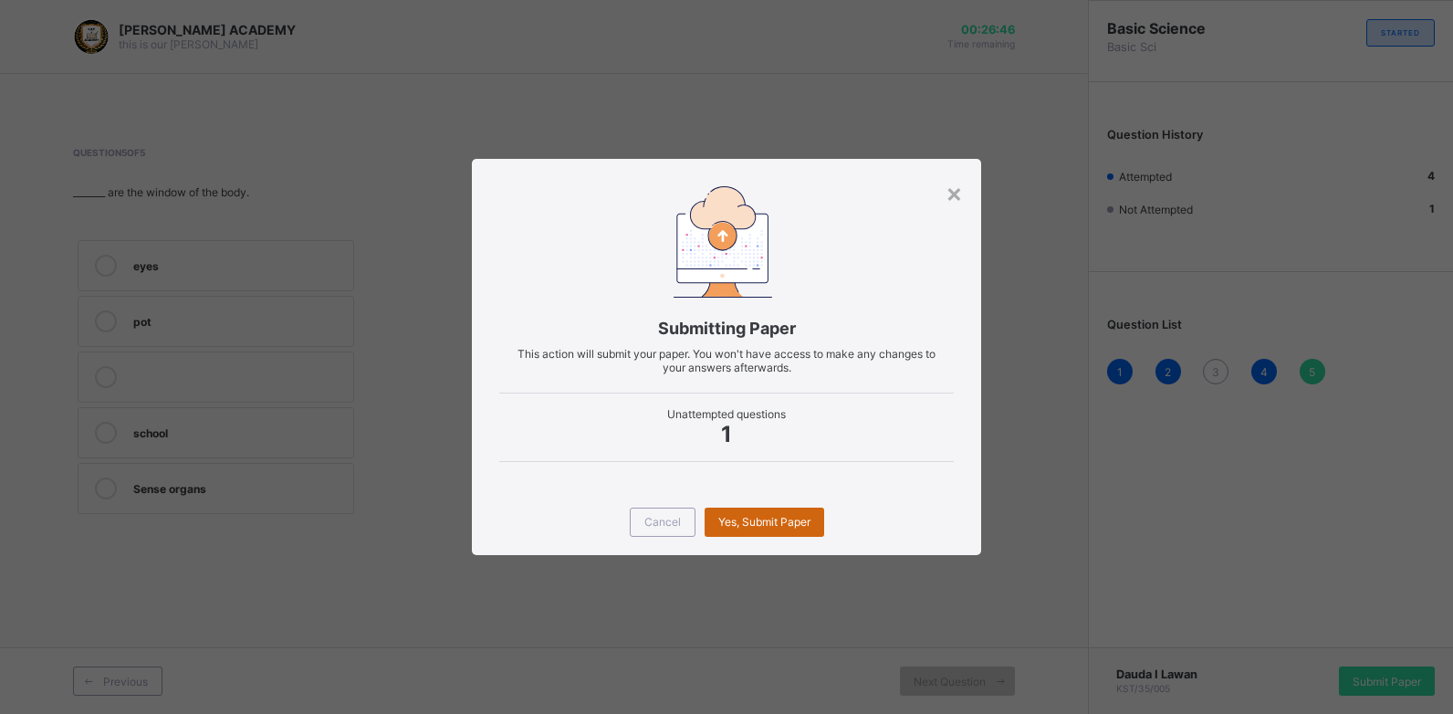
click at [790, 517] on span "Yes, Submit Paper" at bounding box center [764, 522] width 92 height 14
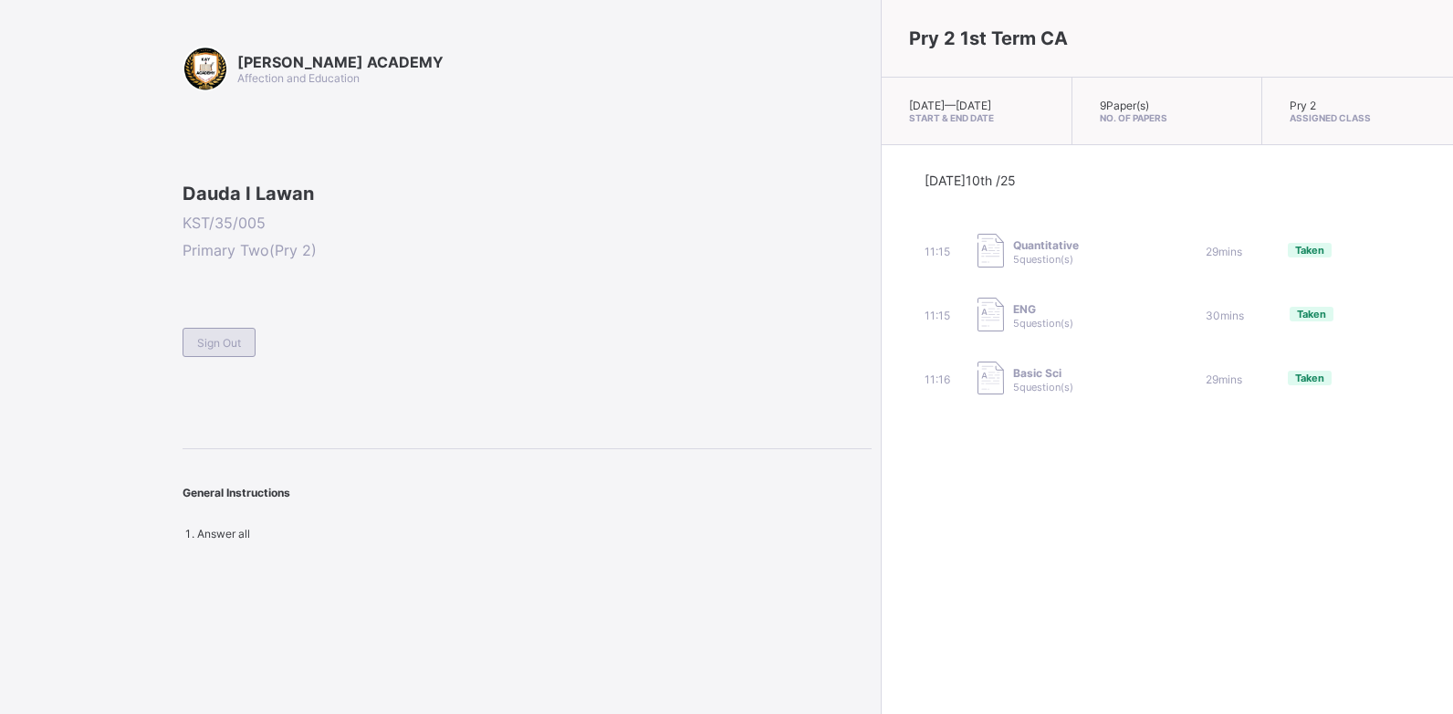
click at [214, 357] on div "Sign Out" at bounding box center [219, 342] width 73 height 29
